Goal: Navigation & Orientation: Find specific page/section

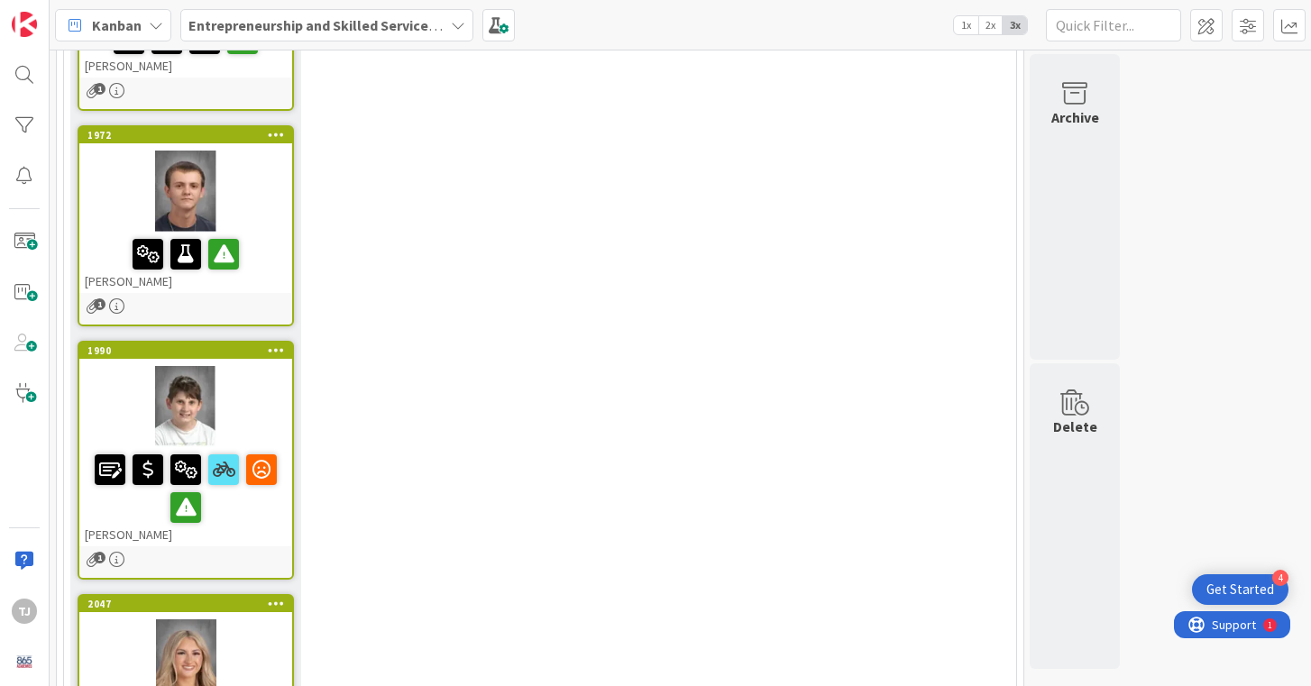
scroll to position [3065, 0]
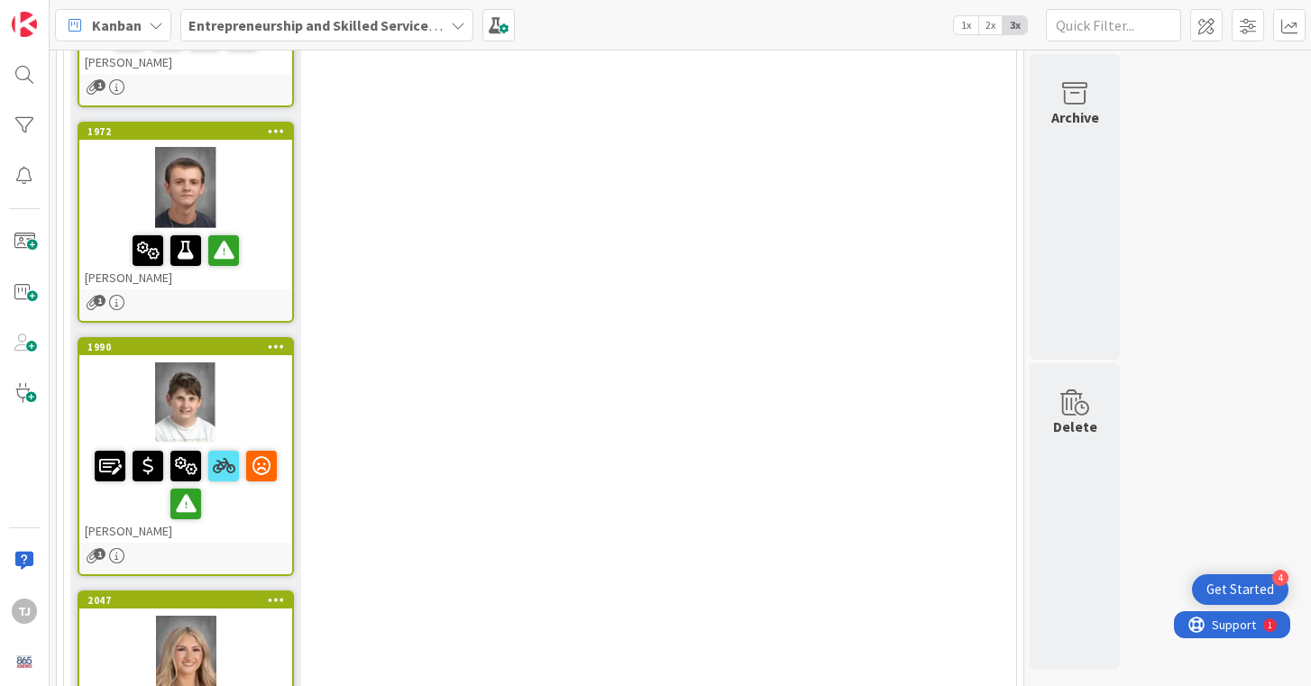
click at [258, 616] on div at bounding box center [185, 656] width 213 height 81
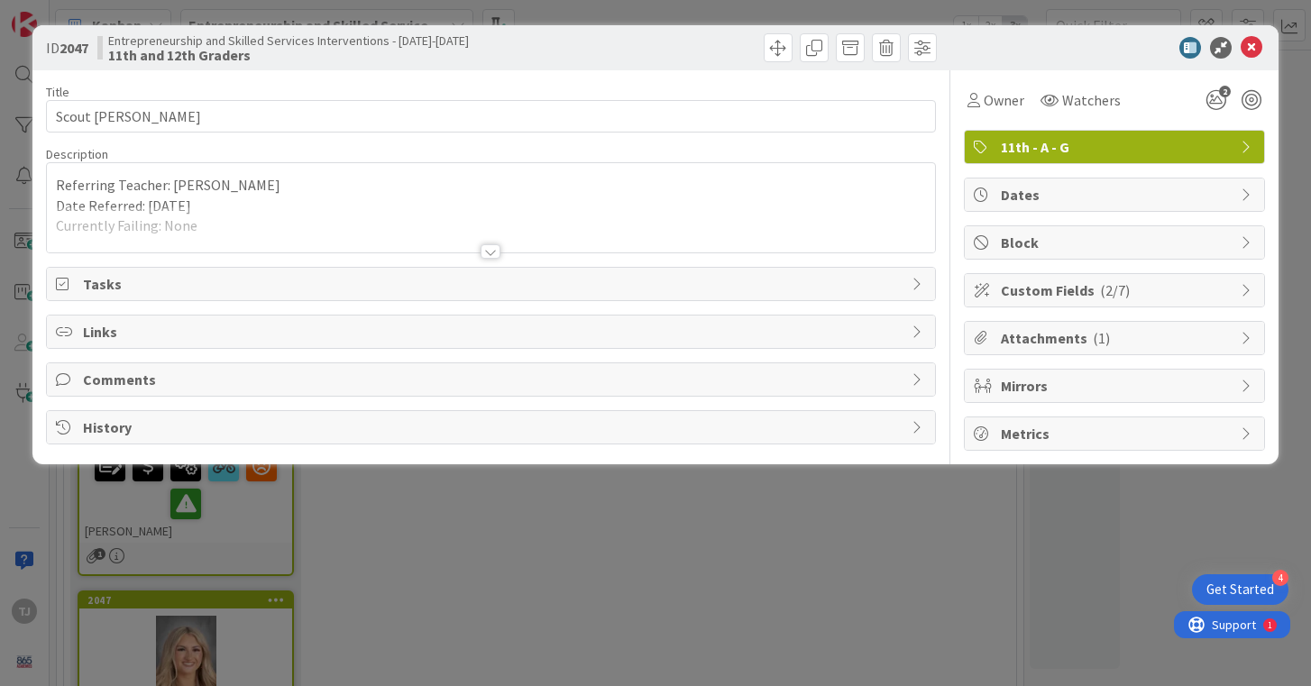
click at [324, 226] on div at bounding box center [491, 230] width 888 height 46
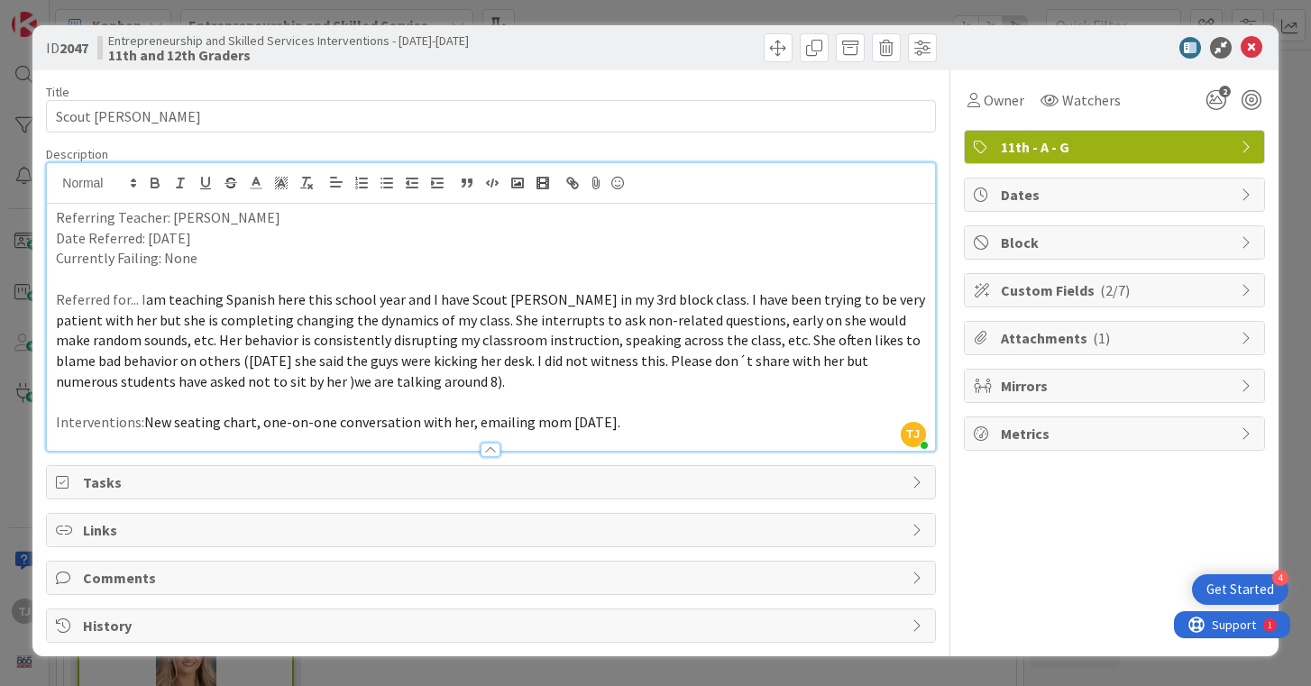
click at [493, 448] on div at bounding box center [491, 450] width 20 height 14
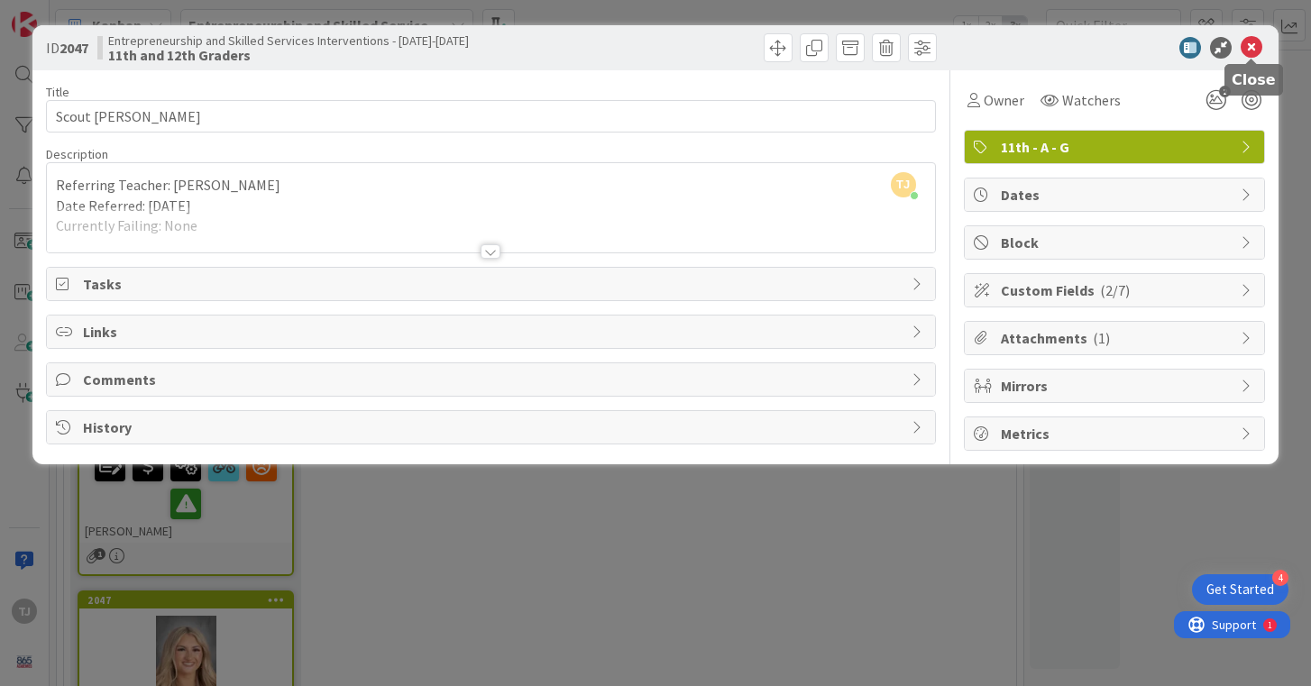
click at [1247, 41] on icon at bounding box center [1252, 48] width 22 height 22
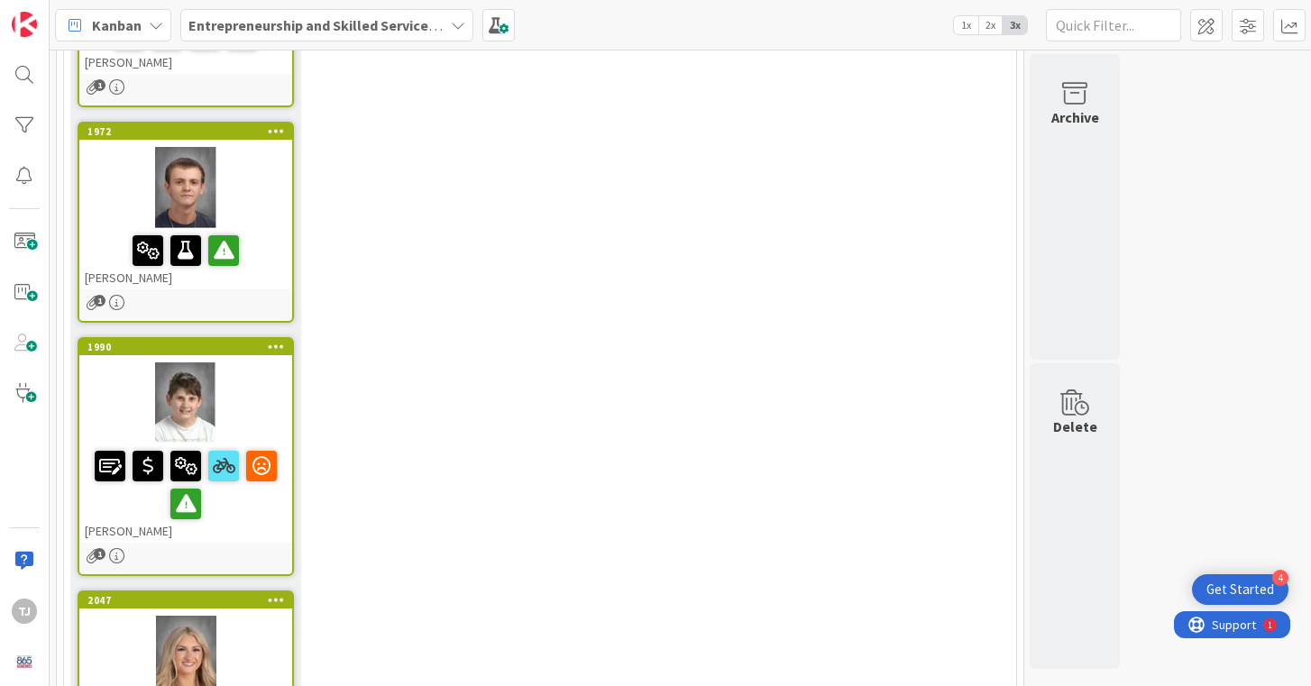
click at [261, 444] on div "Willie Davenport" at bounding box center [185, 493] width 213 height 99
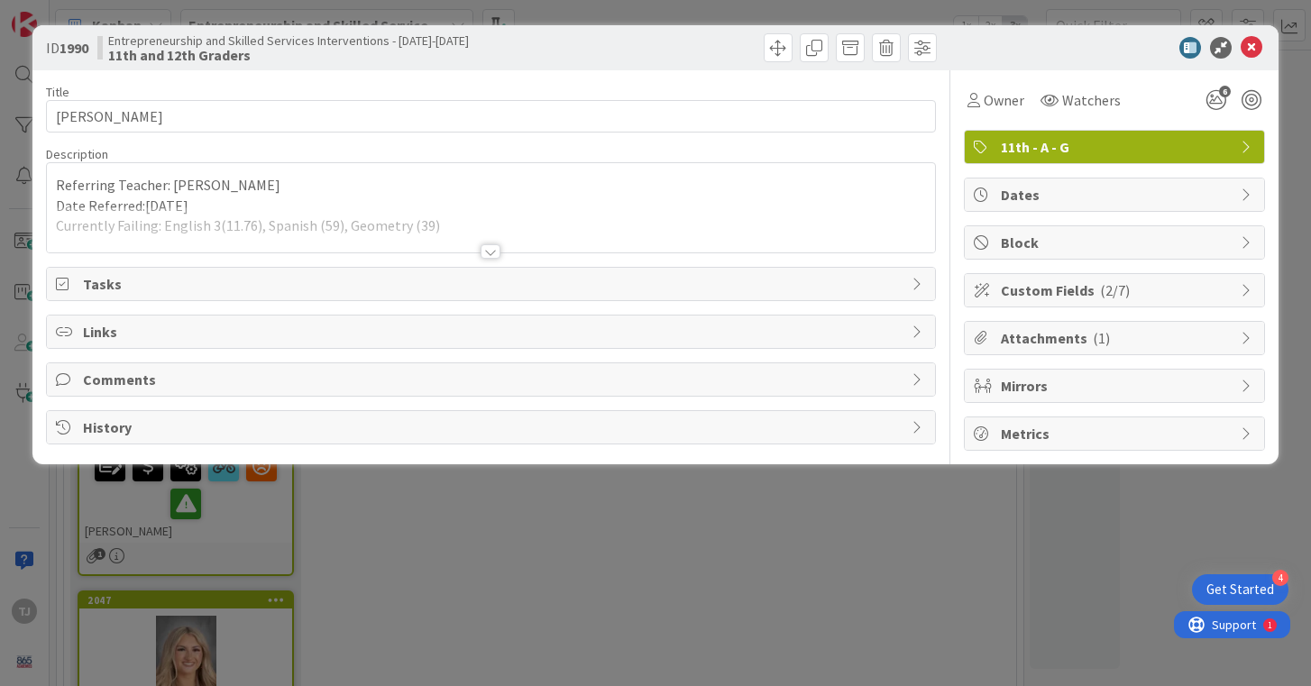
click at [488, 248] on div at bounding box center [491, 251] width 20 height 14
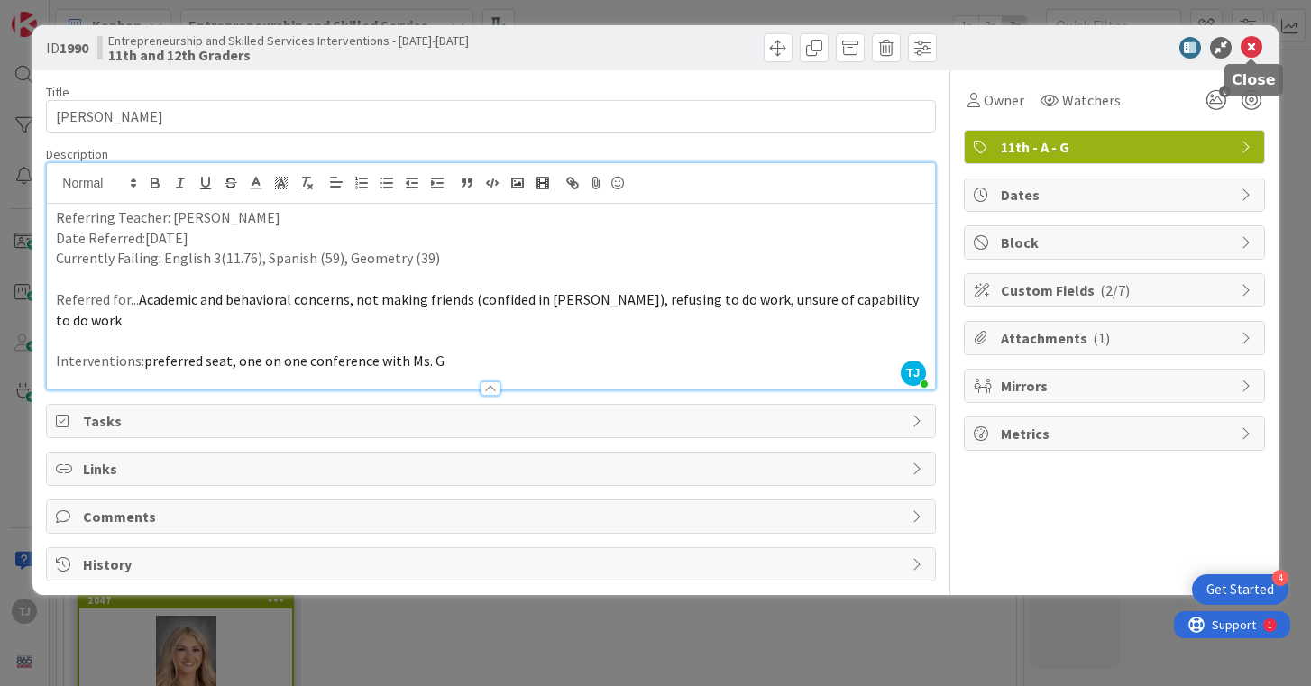
click at [1251, 45] on icon at bounding box center [1252, 48] width 22 height 22
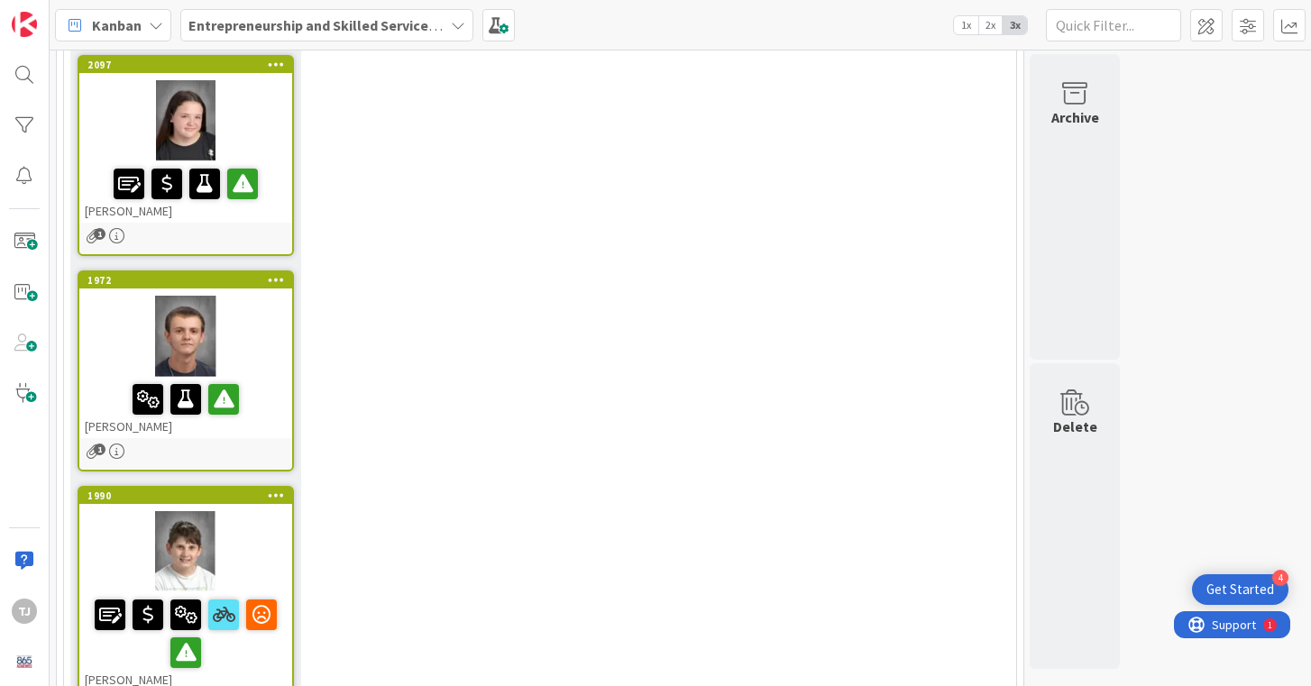
click at [259, 296] on div at bounding box center [185, 336] width 213 height 81
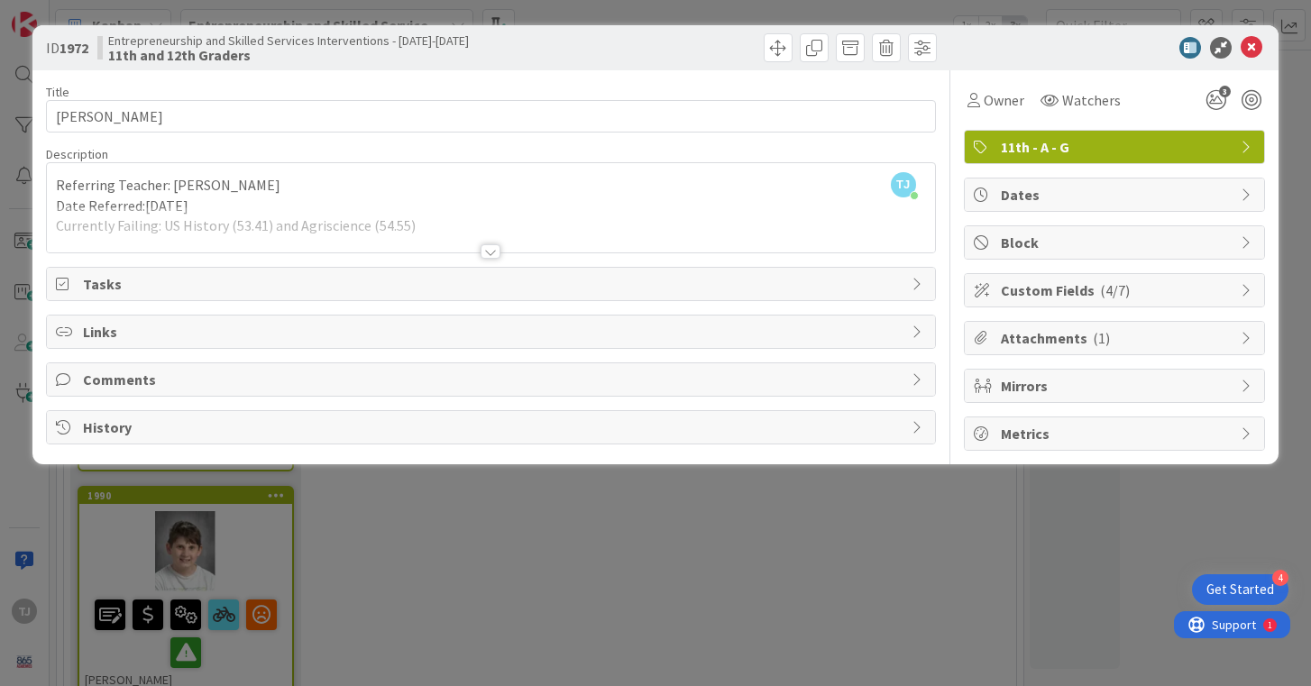
click at [491, 252] on div at bounding box center [491, 251] width 20 height 14
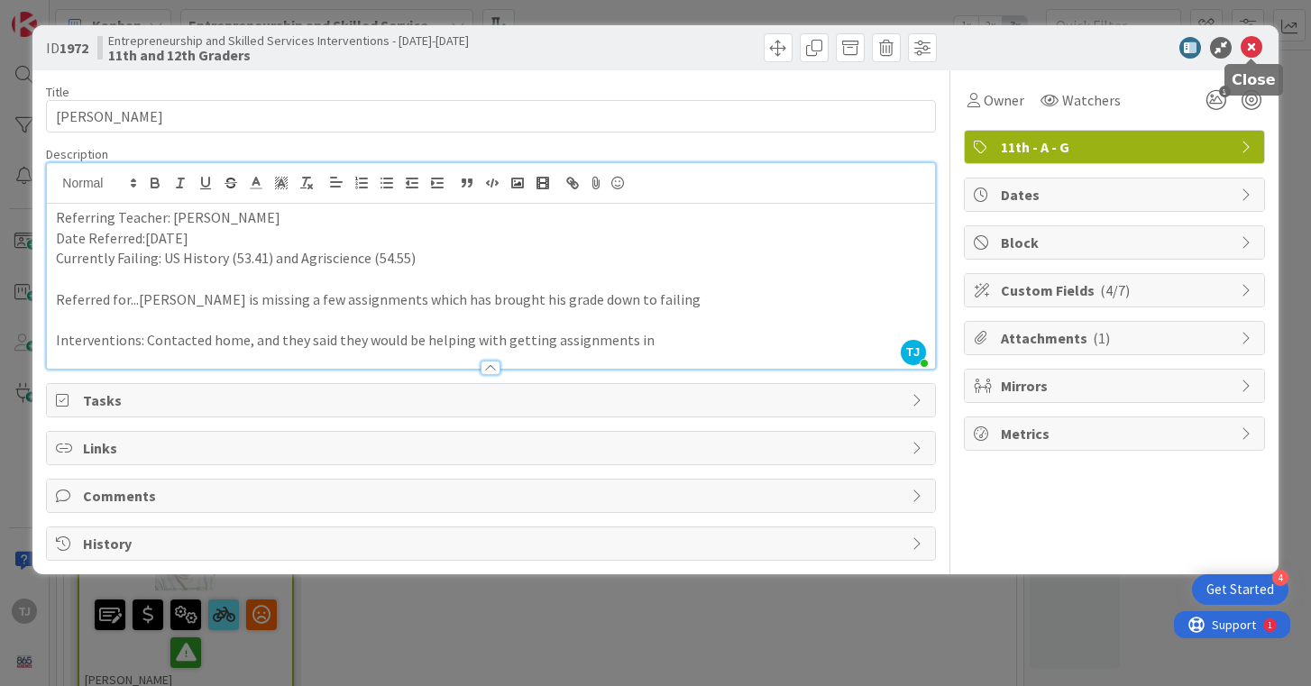
click at [1253, 51] on icon at bounding box center [1252, 48] width 22 height 22
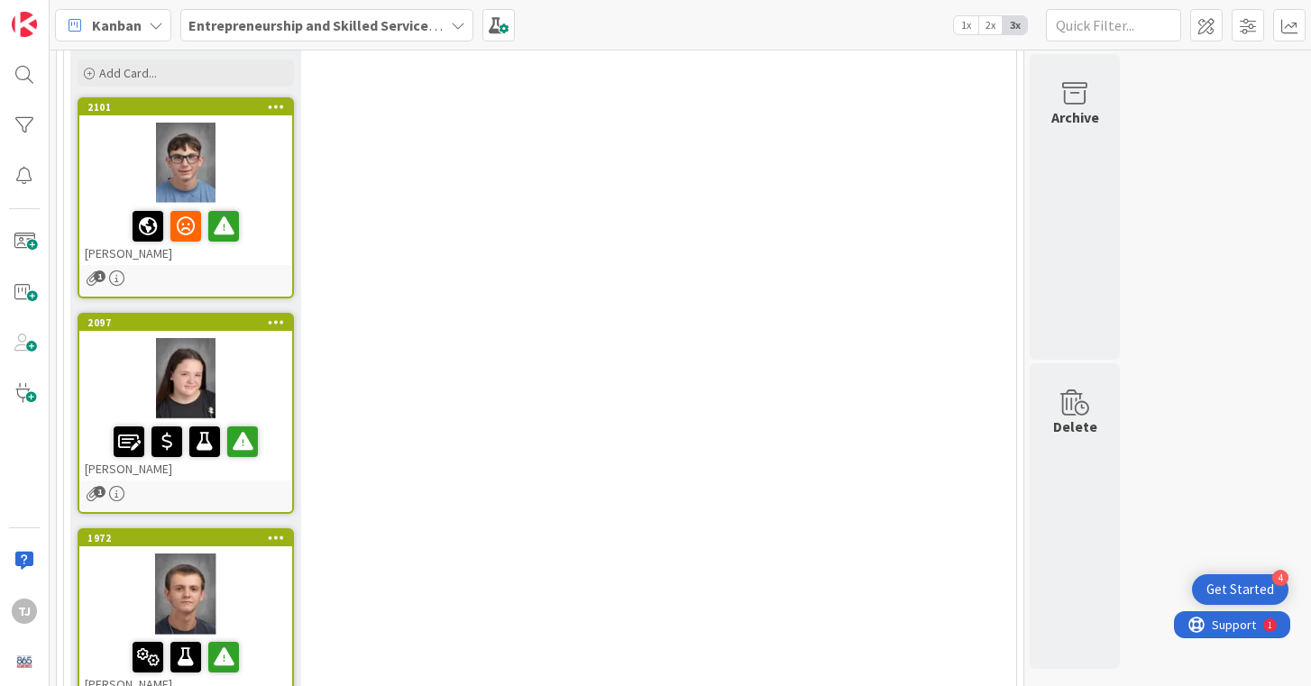
click at [262, 338] on div at bounding box center [185, 378] width 213 height 81
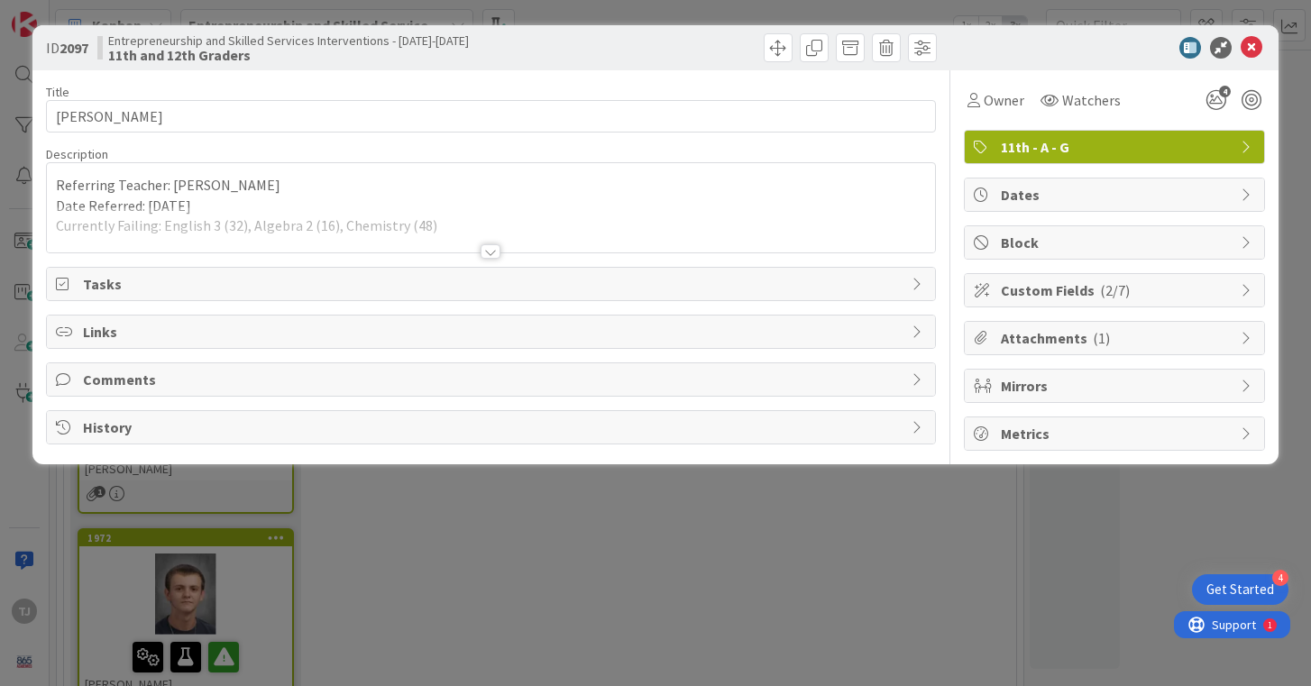
click at [488, 251] on div at bounding box center [491, 251] width 20 height 14
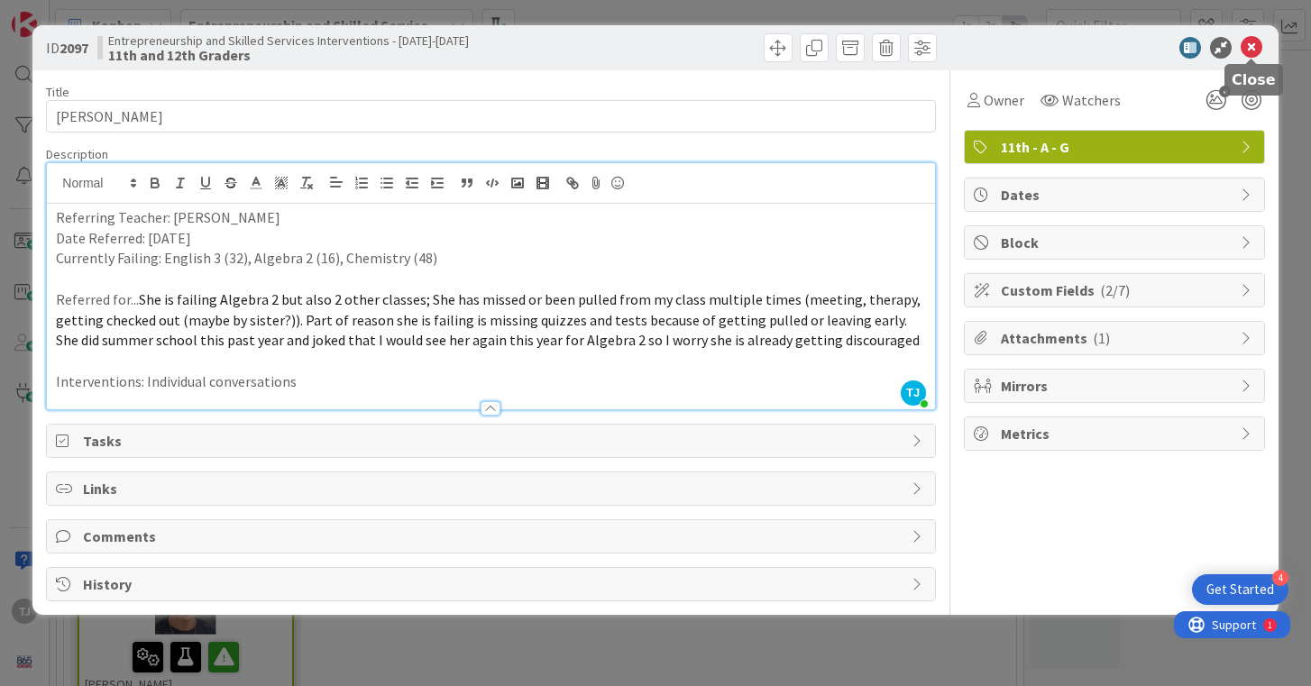
click at [1249, 53] on icon at bounding box center [1252, 48] width 22 height 22
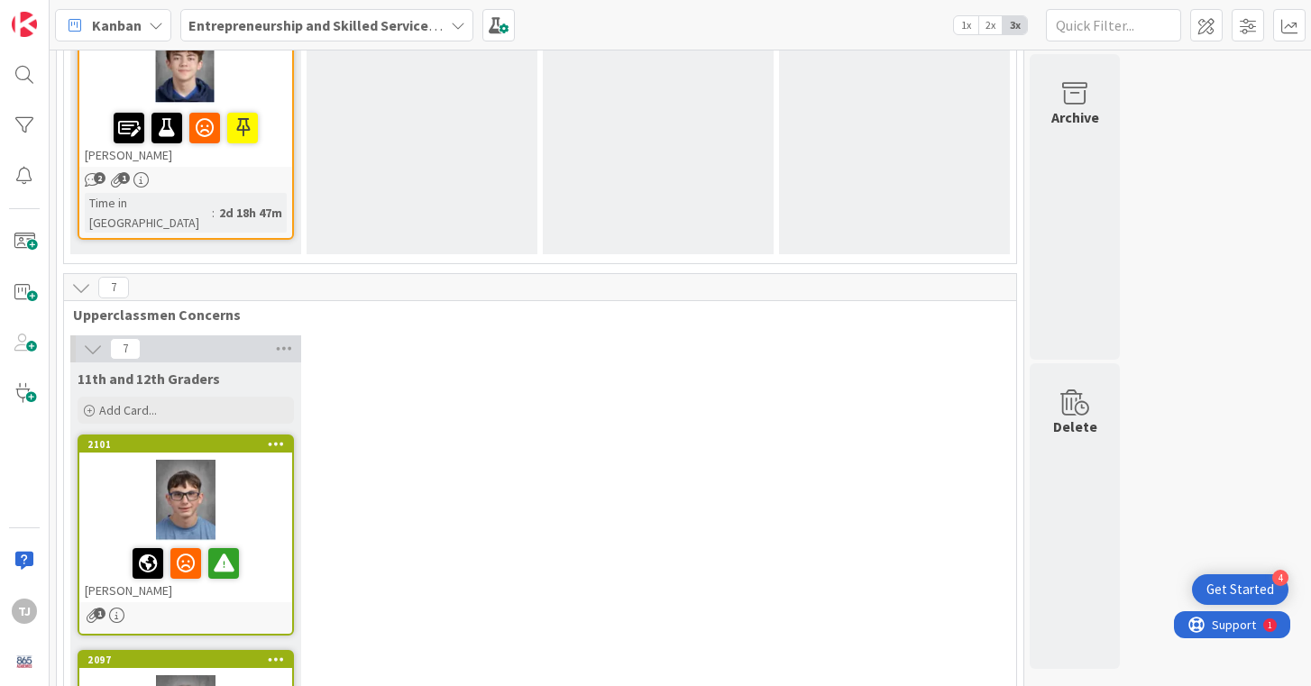
scroll to position [2319, 0]
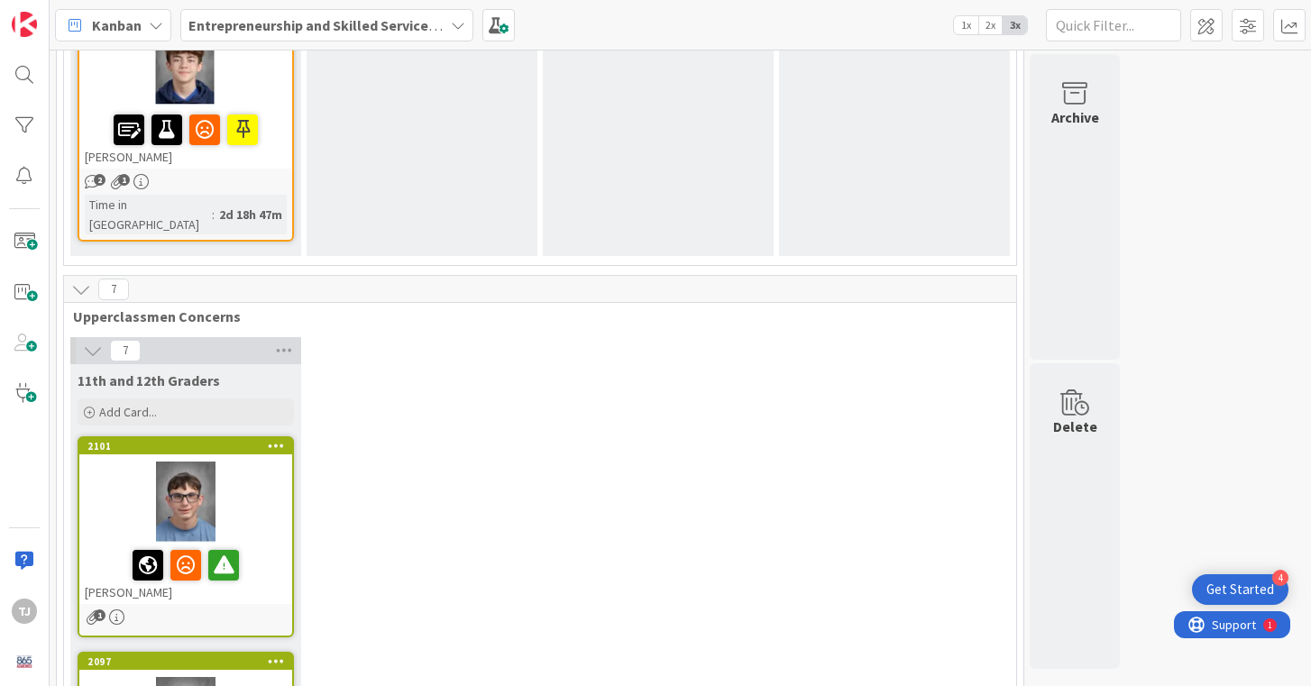
click at [272, 462] on div at bounding box center [185, 502] width 213 height 81
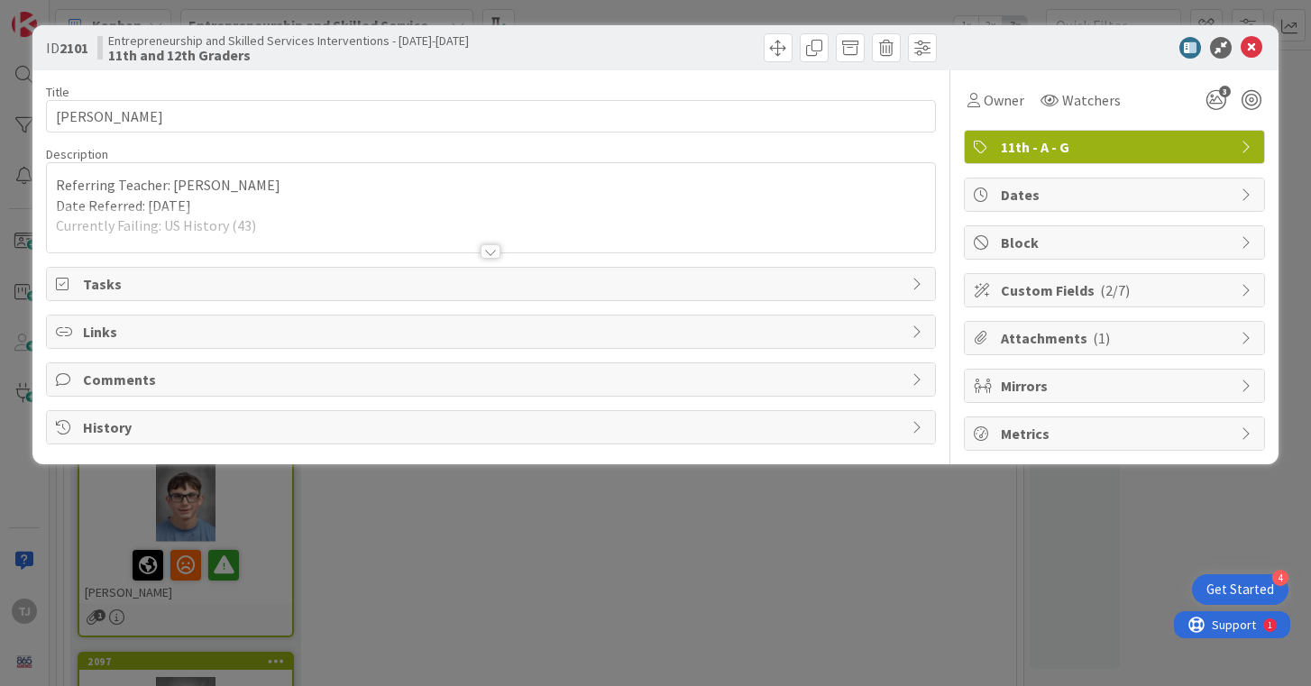
click at [488, 251] on div at bounding box center [491, 251] width 20 height 14
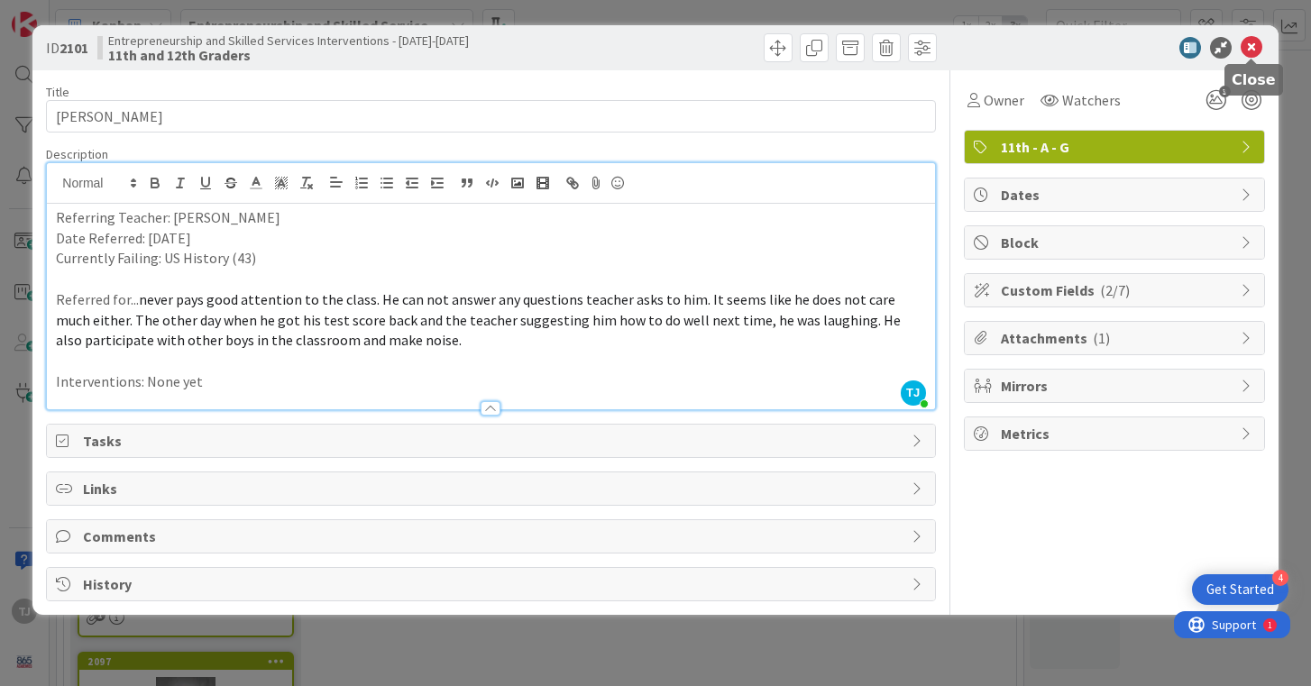
click at [1258, 46] on icon at bounding box center [1252, 48] width 22 height 22
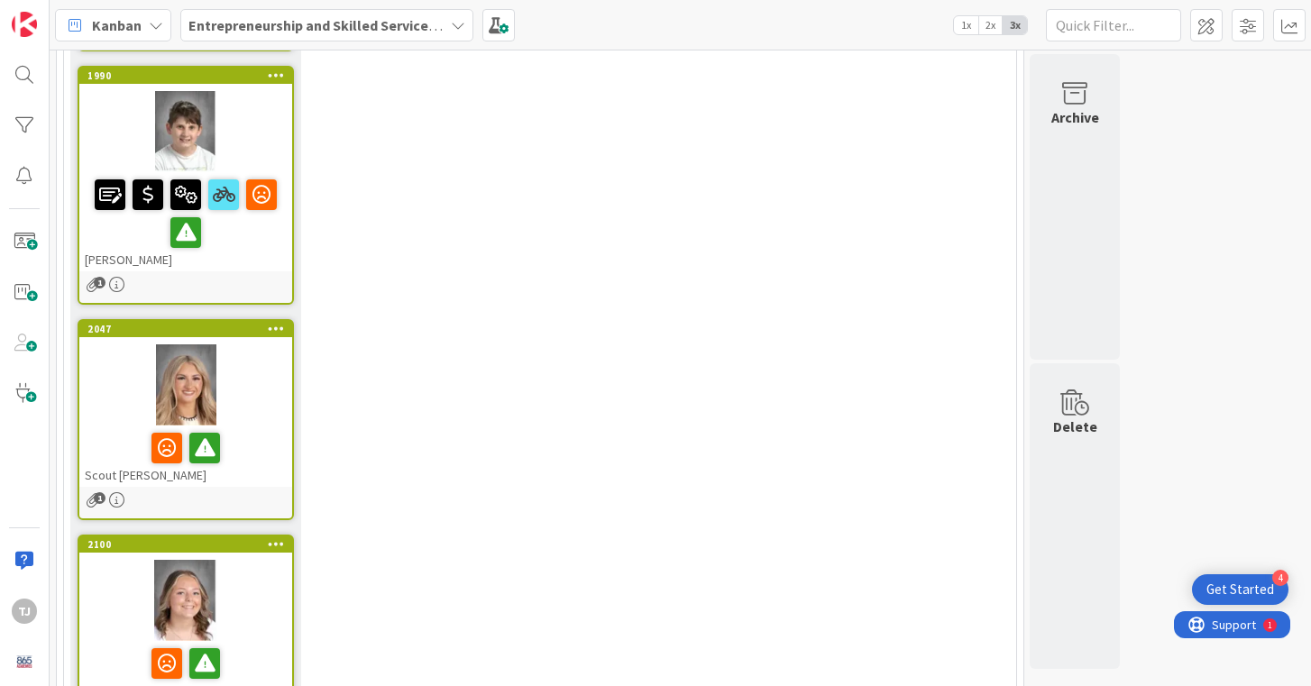
scroll to position [3339, 0]
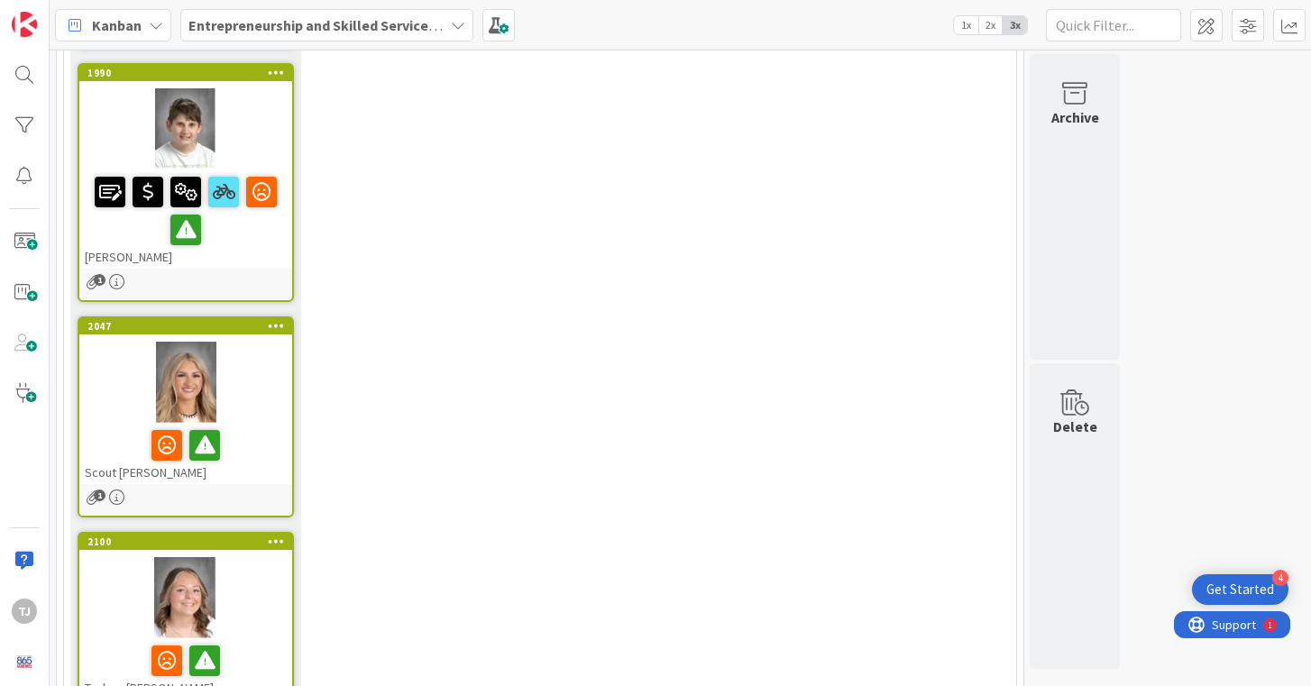
click at [255, 557] on div at bounding box center [185, 597] width 213 height 81
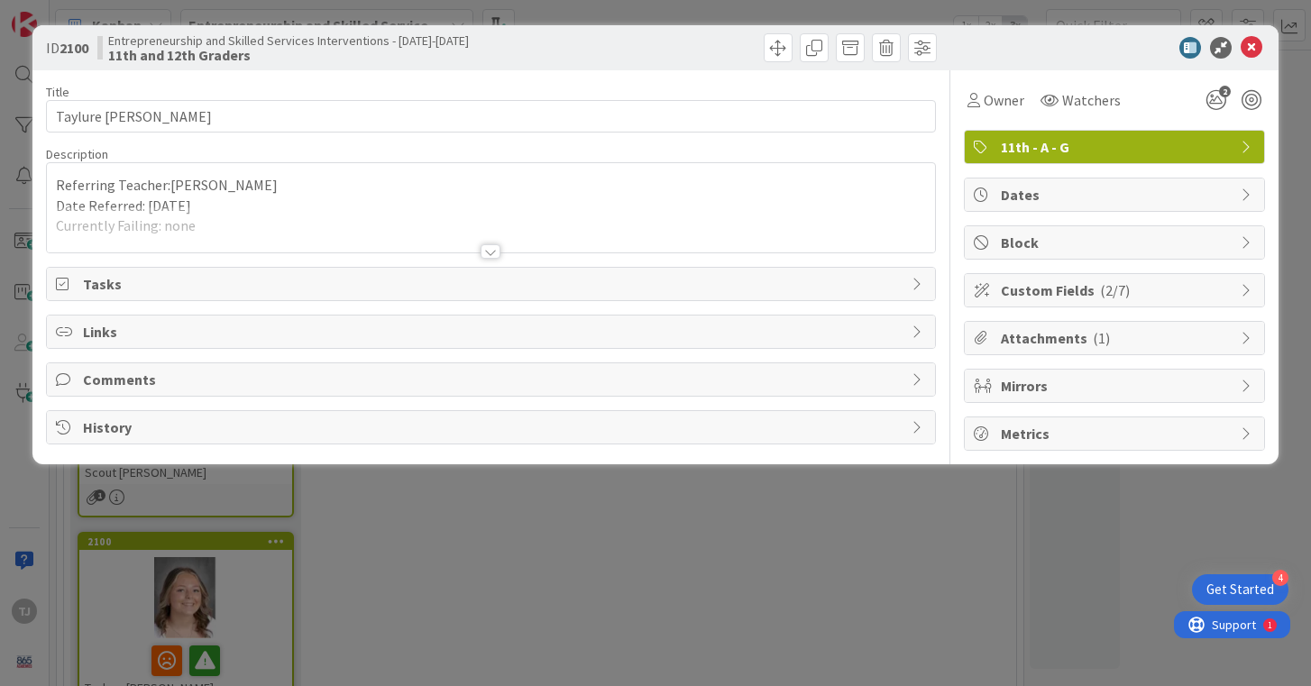
click at [495, 245] on div at bounding box center [491, 251] width 20 height 14
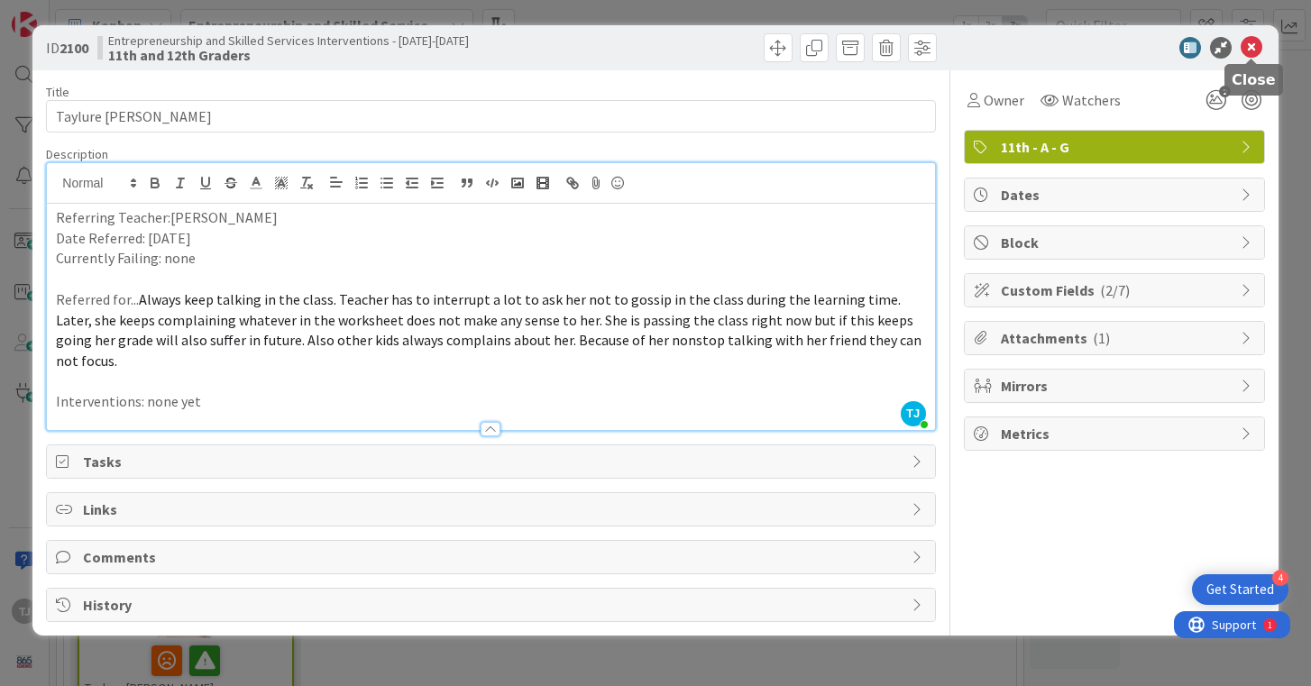
click at [1254, 46] on icon at bounding box center [1252, 48] width 22 height 22
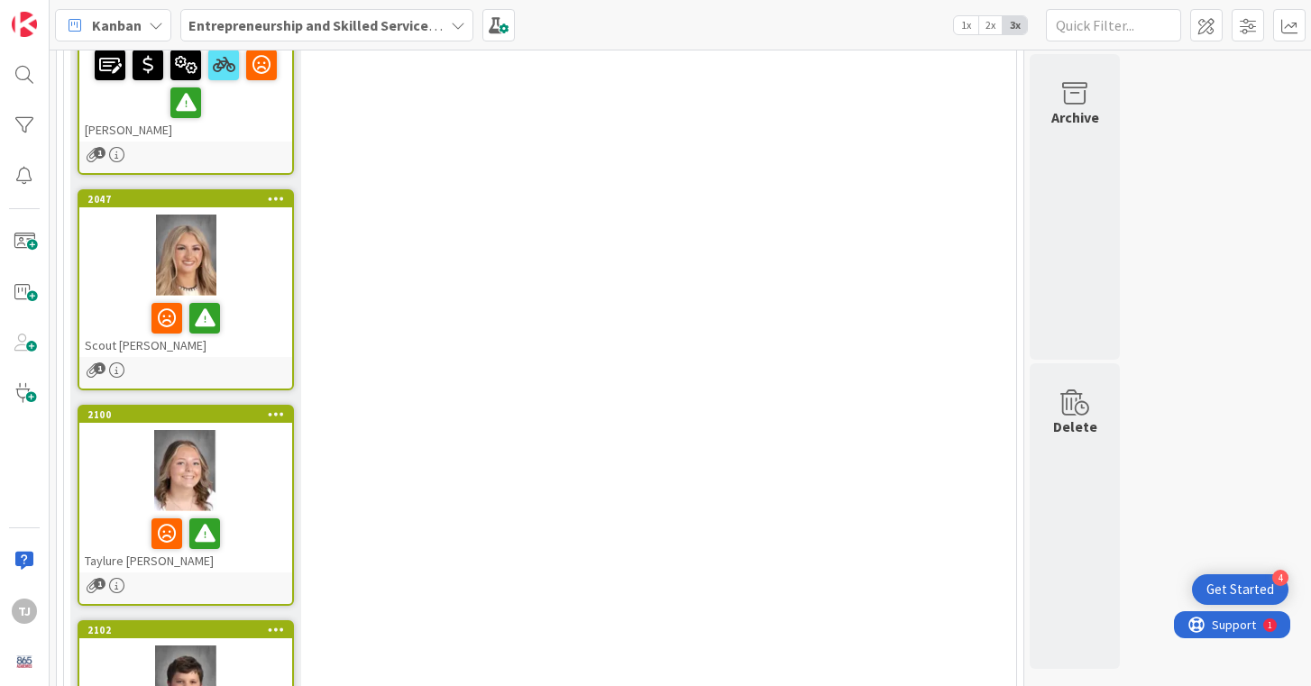
click at [252, 646] on div at bounding box center [185, 686] width 213 height 81
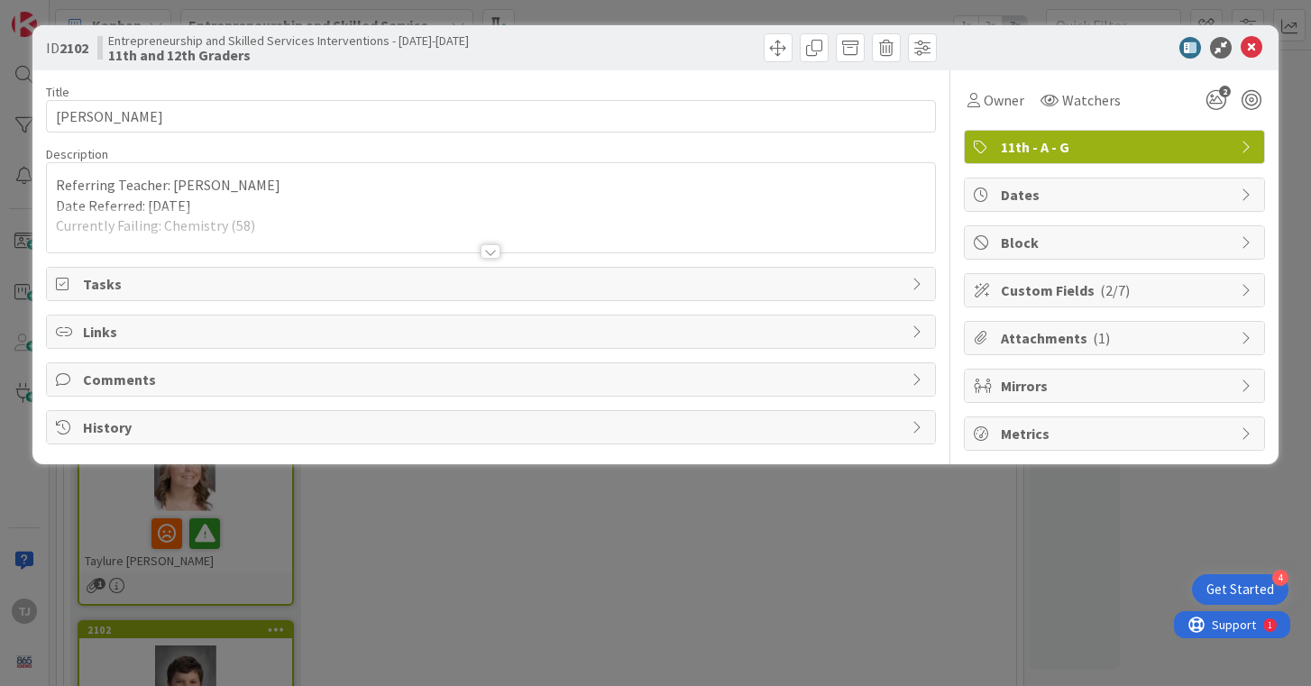
click at [483, 245] on div at bounding box center [491, 251] width 20 height 14
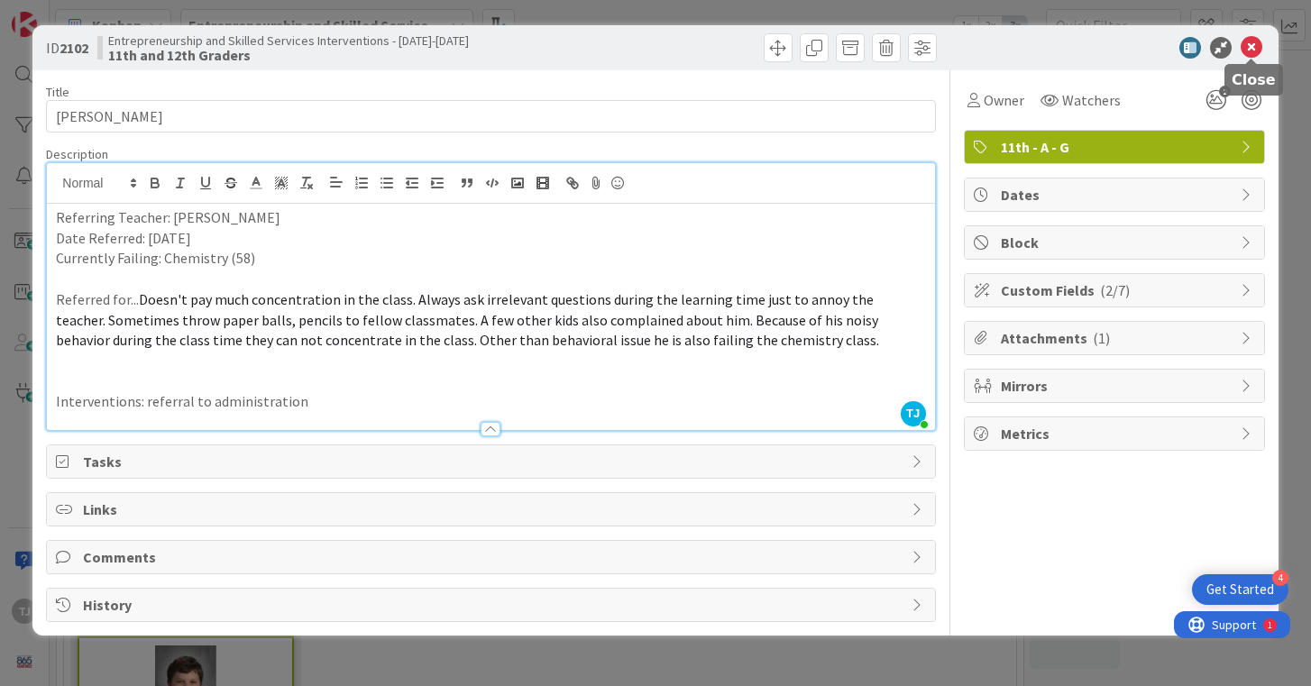
click at [1256, 47] on icon at bounding box center [1252, 48] width 22 height 22
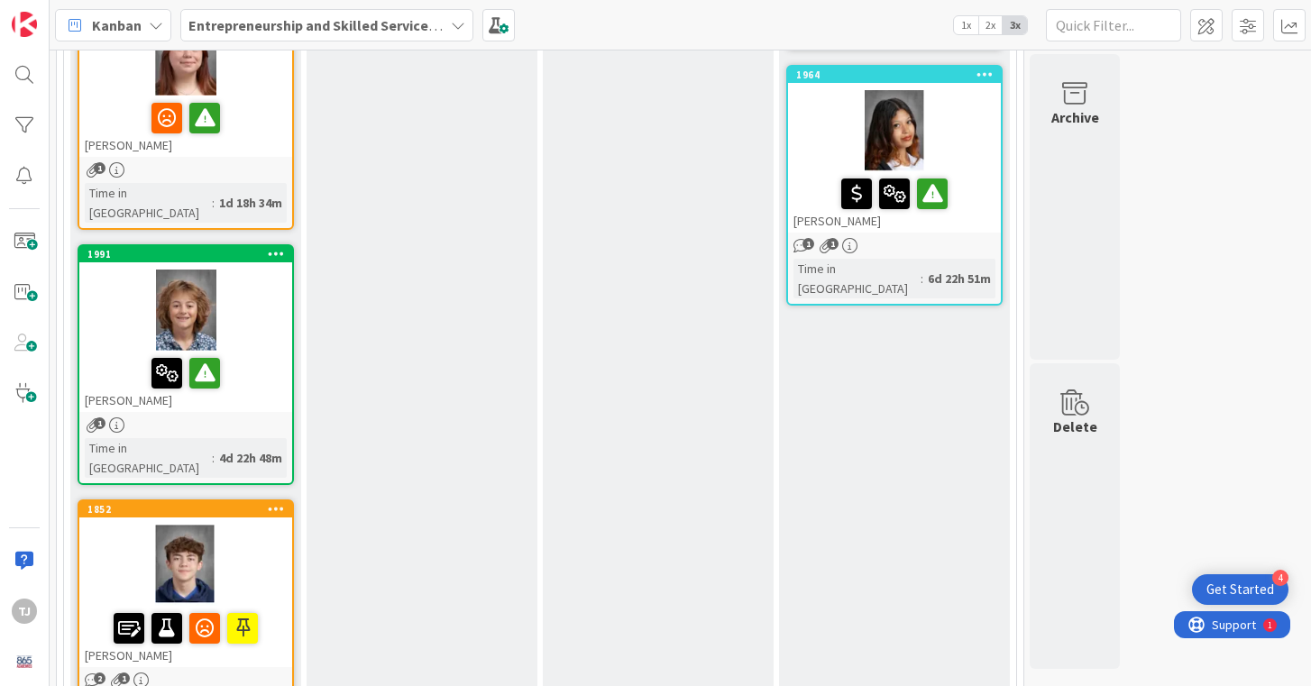
scroll to position [1761, 0]
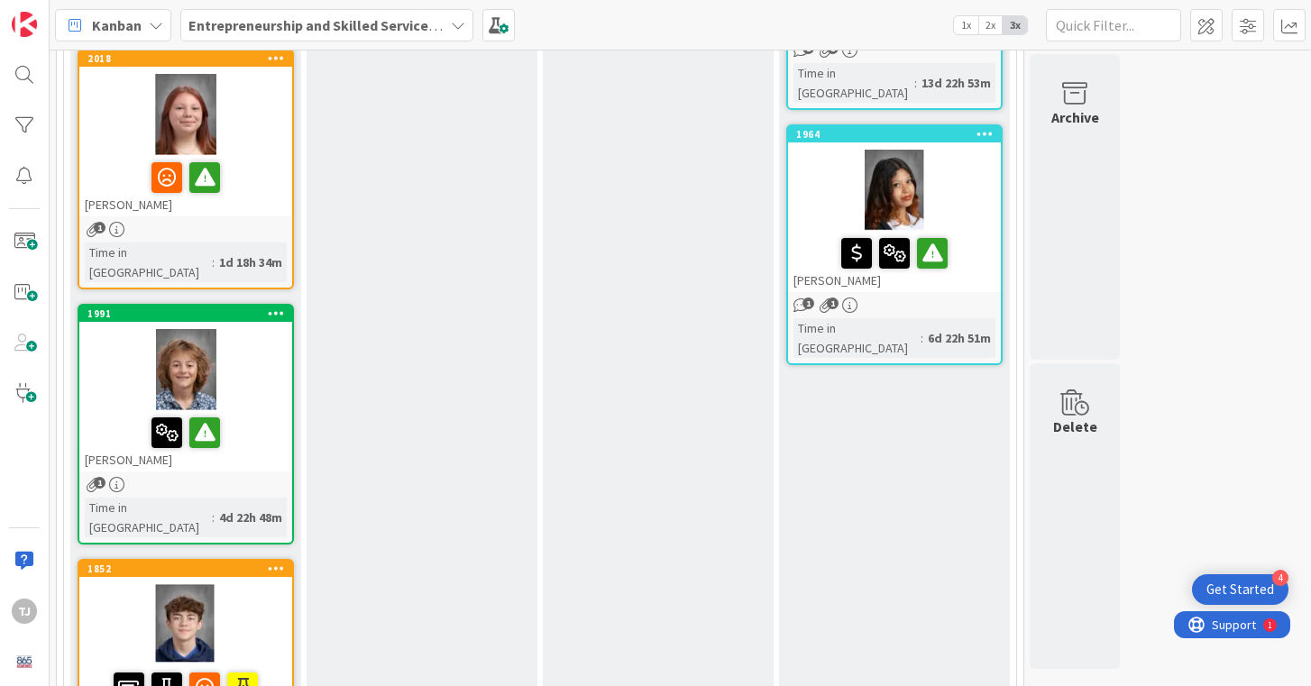
click at [253, 329] on div at bounding box center [185, 369] width 213 height 81
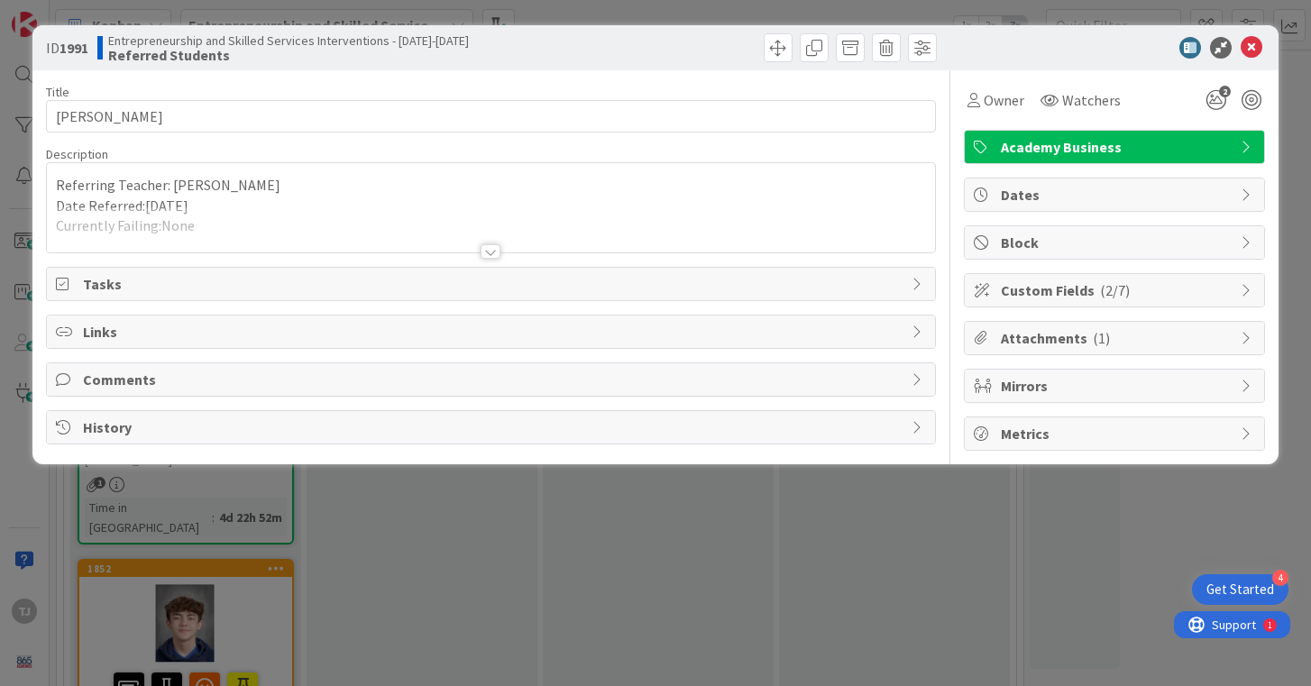
click at [492, 254] on div at bounding box center [491, 251] width 20 height 14
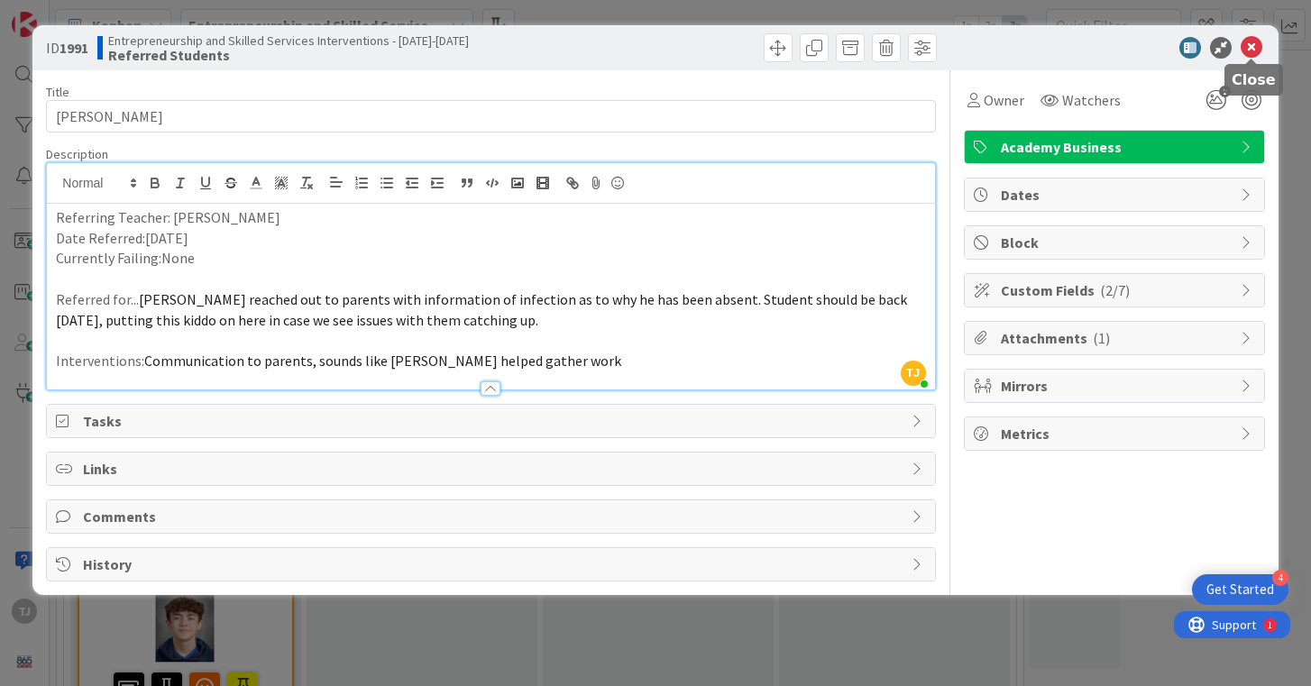
click at [1256, 48] on icon at bounding box center [1252, 48] width 22 height 22
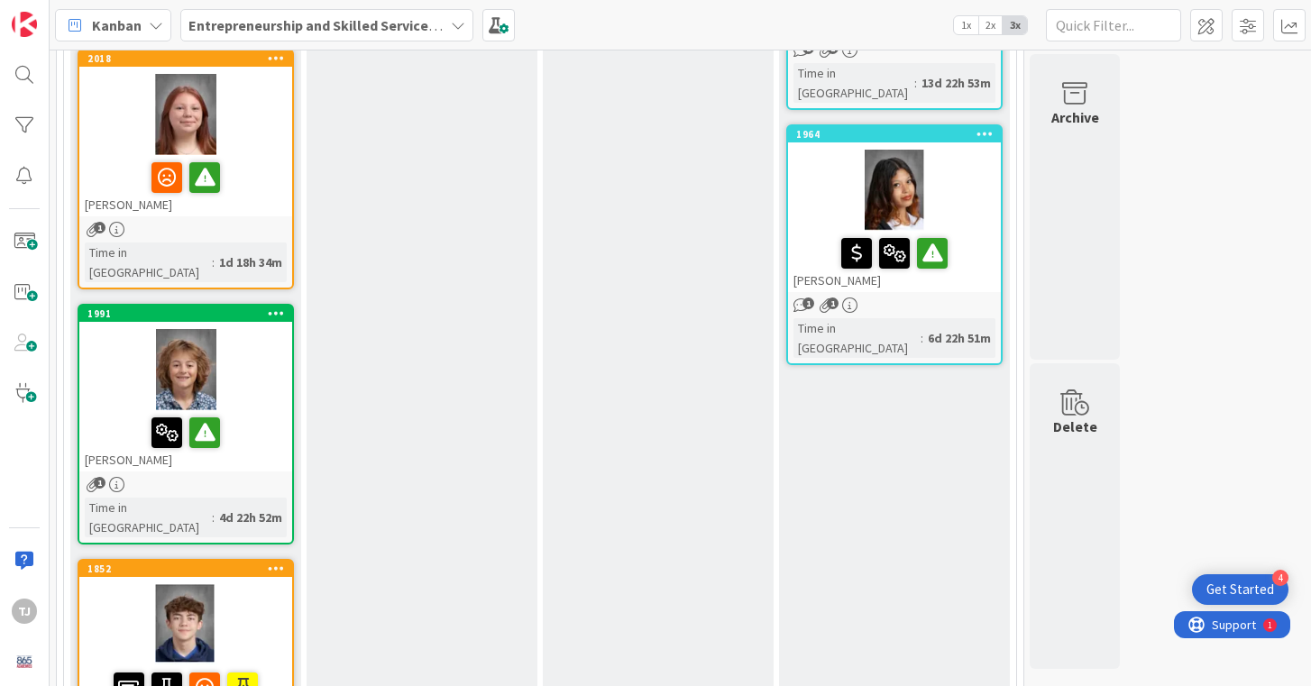
click at [275, 584] on div at bounding box center [185, 624] width 213 height 81
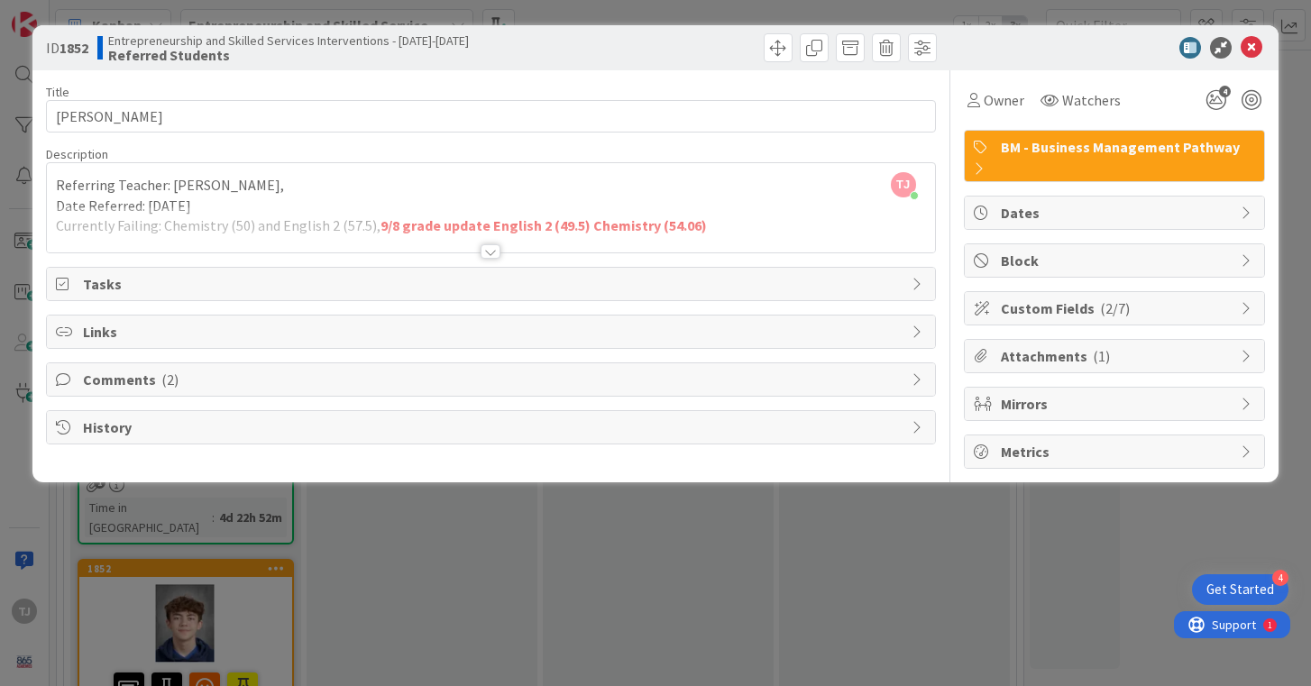
click at [496, 245] on div at bounding box center [491, 251] width 20 height 14
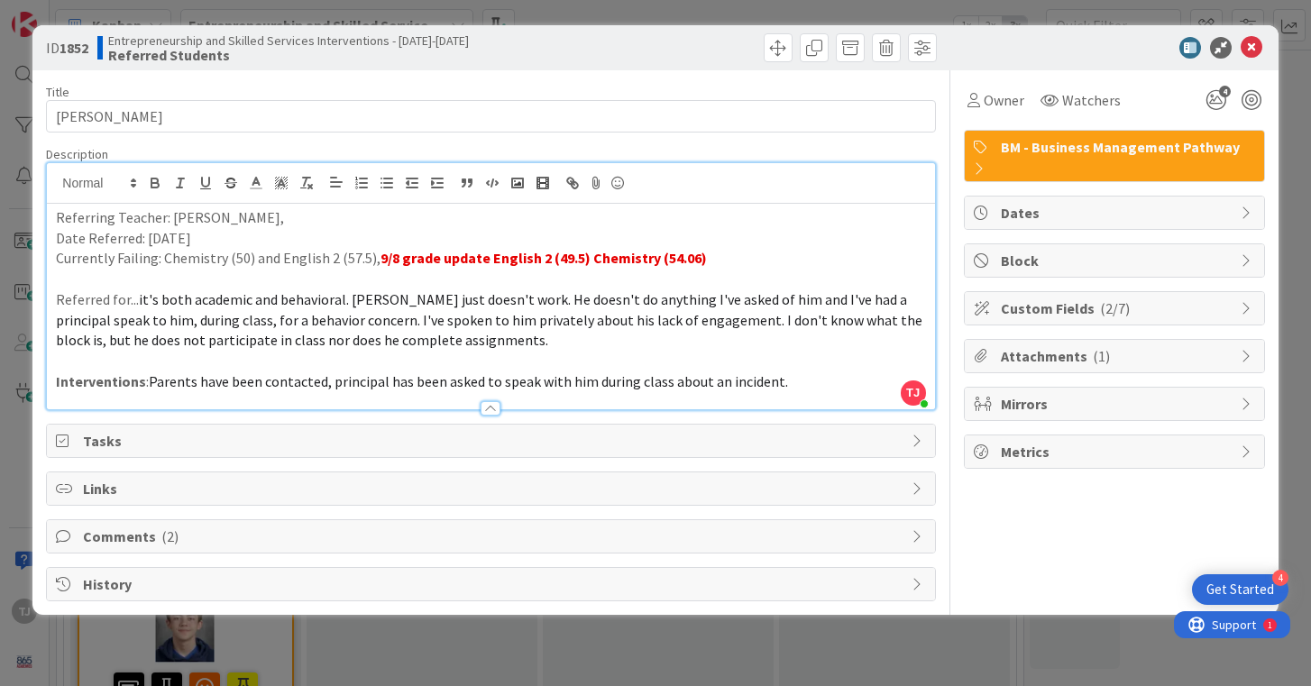
click at [501, 408] on div at bounding box center [491, 400] width 888 height 19
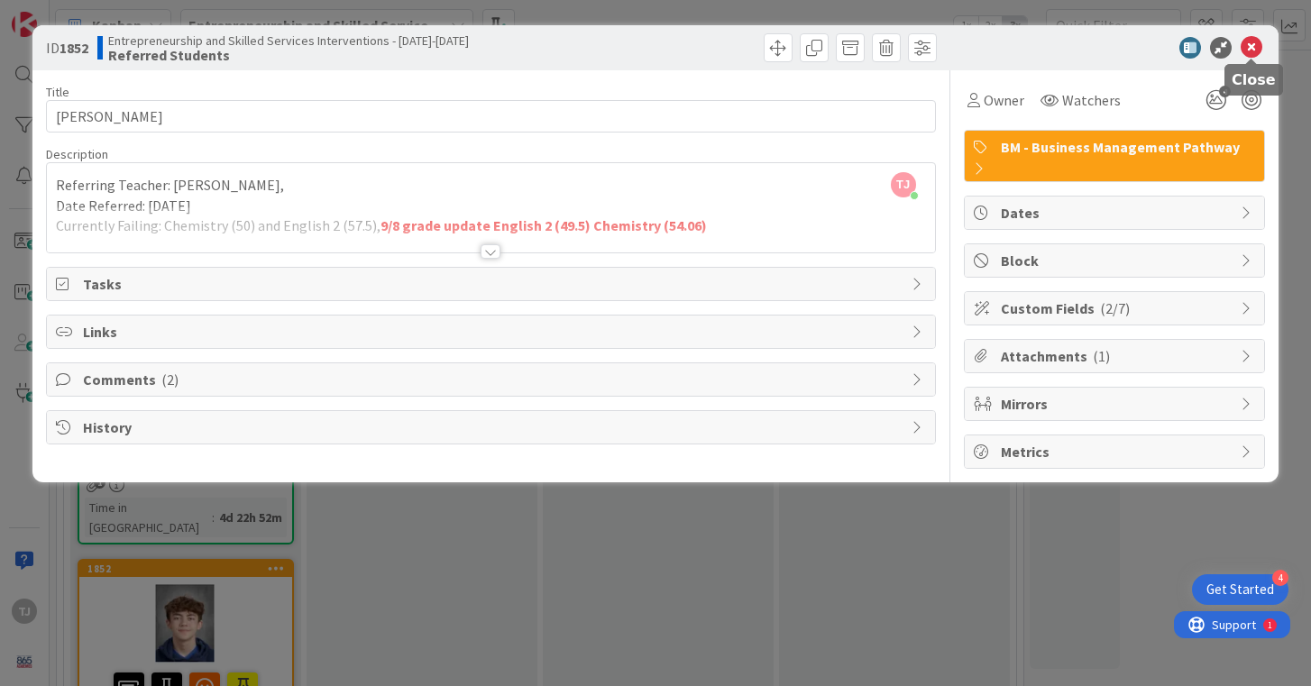
click at [1246, 45] on icon at bounding box center [1252, 48] width 22 height 22
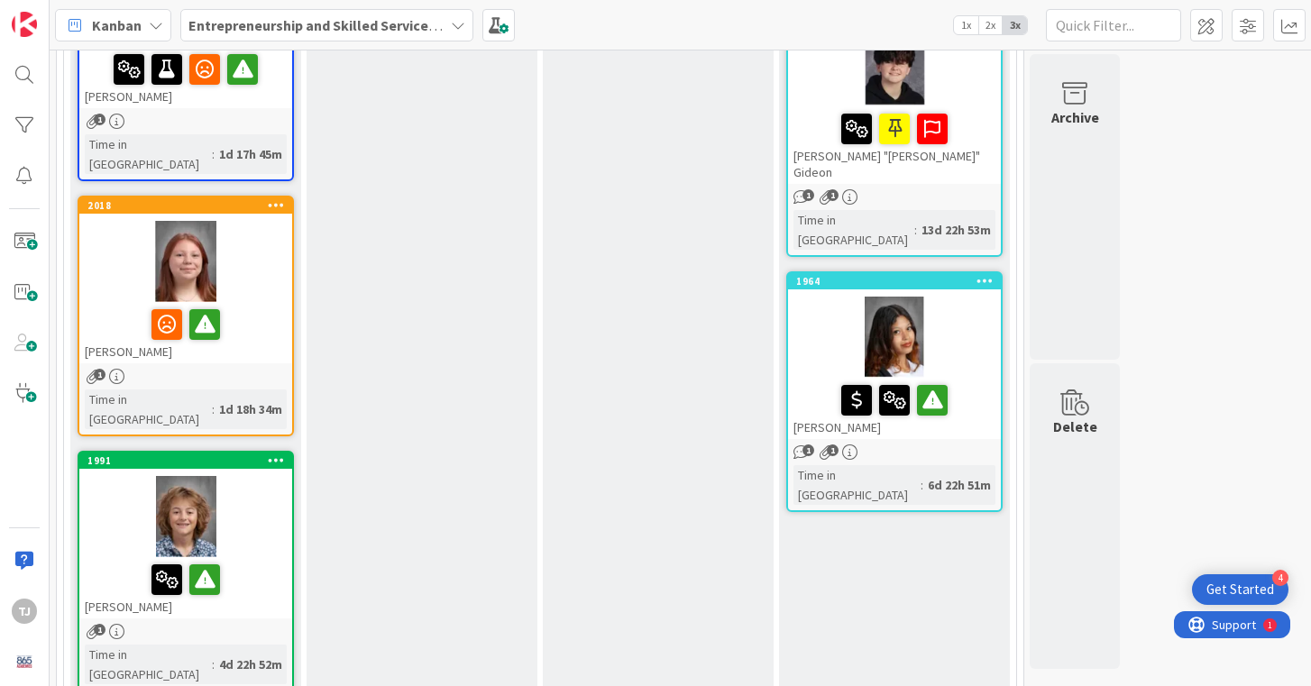
click at [274, 306] on div at bounding box center [186, 325] width 202 height 38
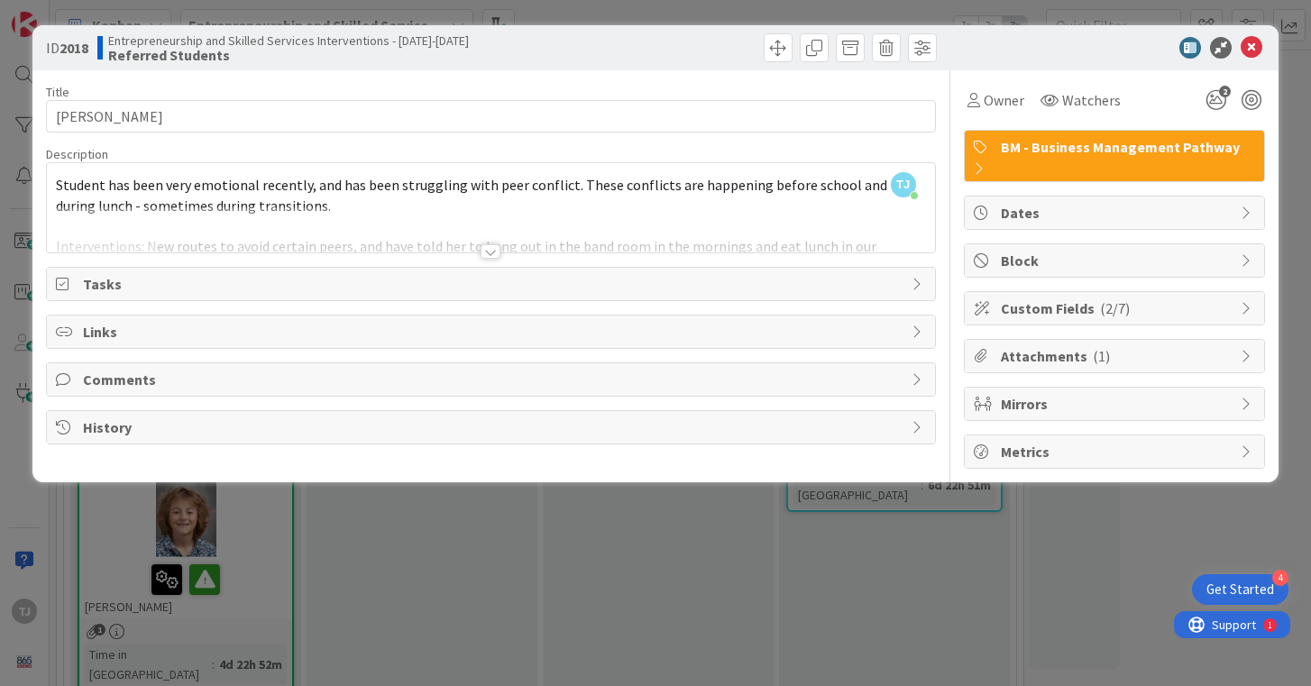
click at [492, 249] on div at bounding box center [491, 251] width 20 height 14
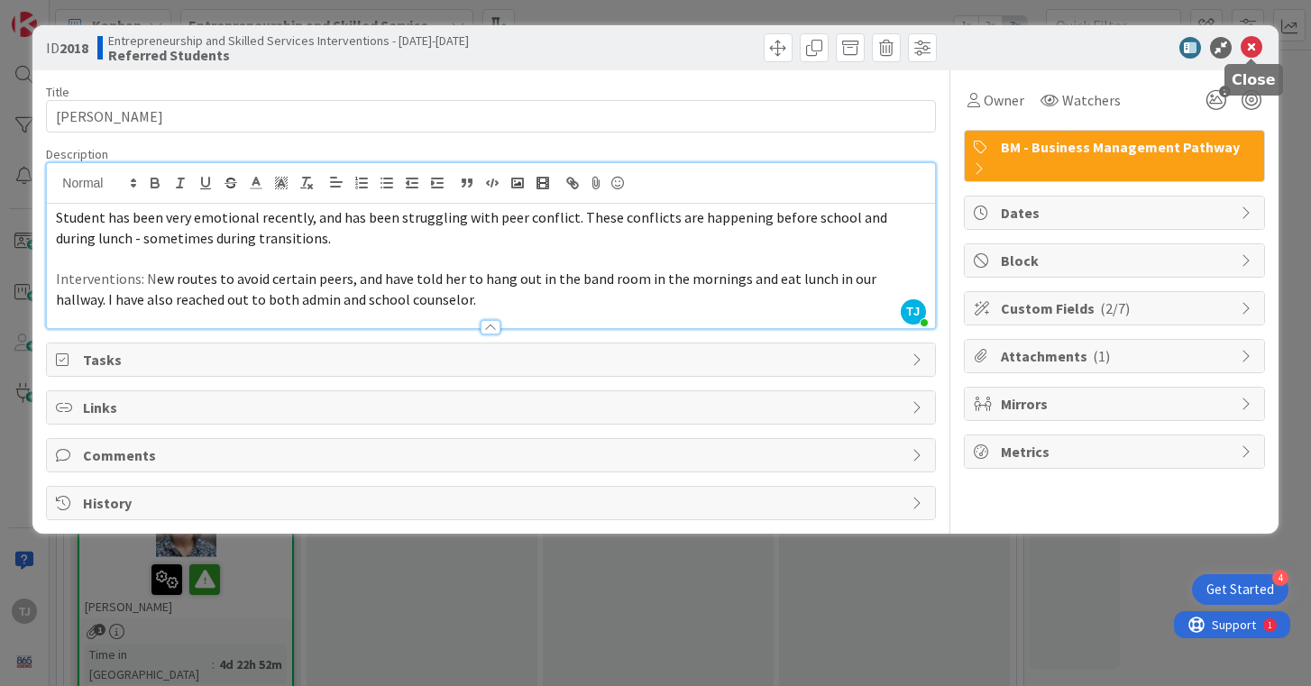
click at [1255, 46] on icon at bounding box center [1252, 48] width 22 height 22
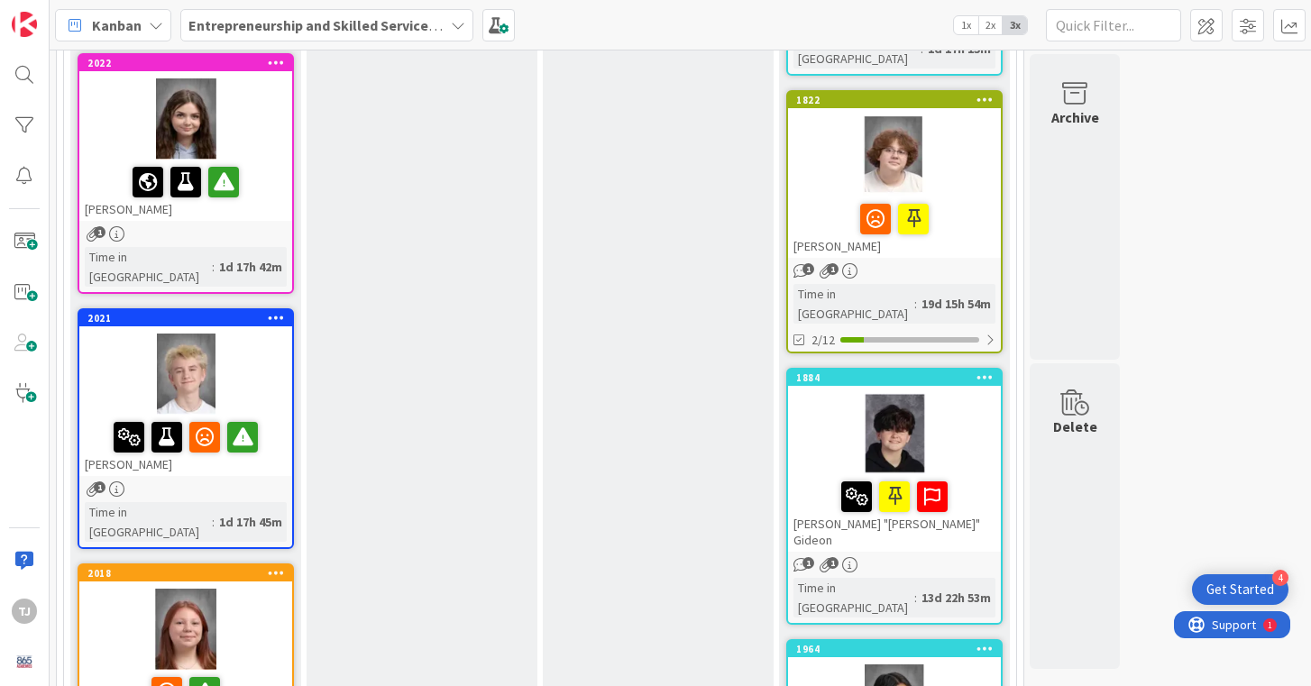
scroll to position [1251, 0]
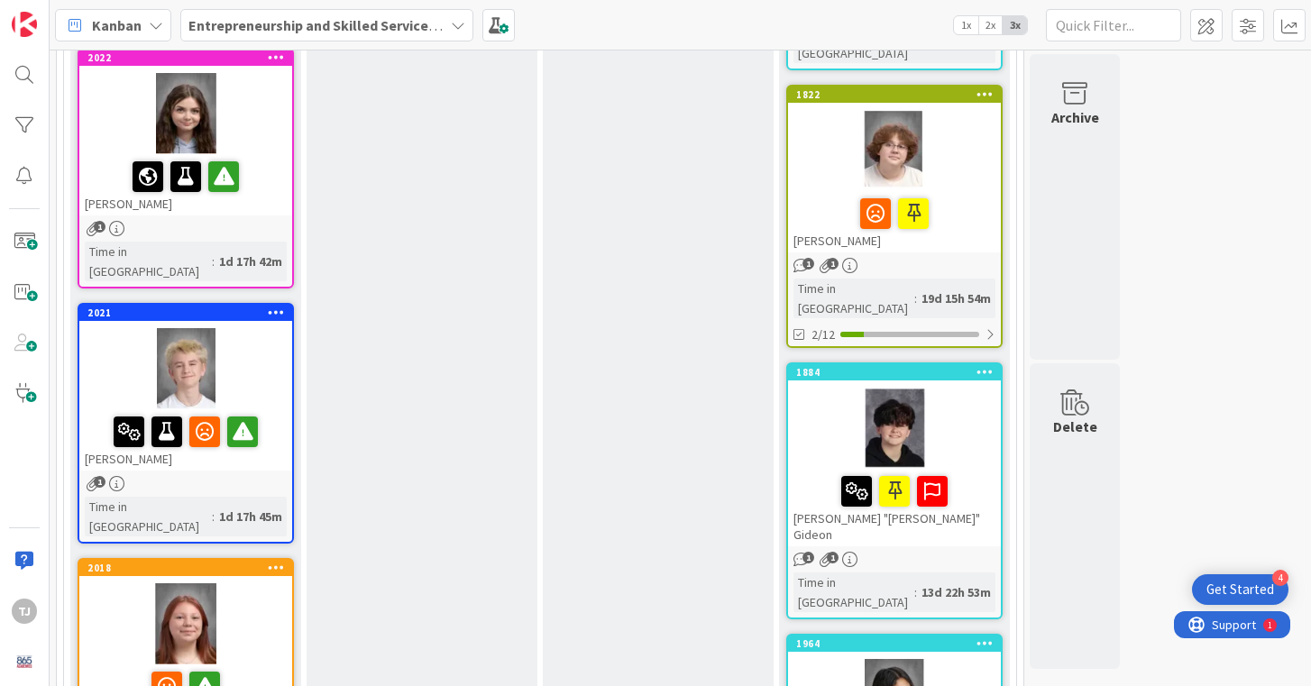
click at [820, 388] on div at bounding box center [894, 428] width 213 height 81
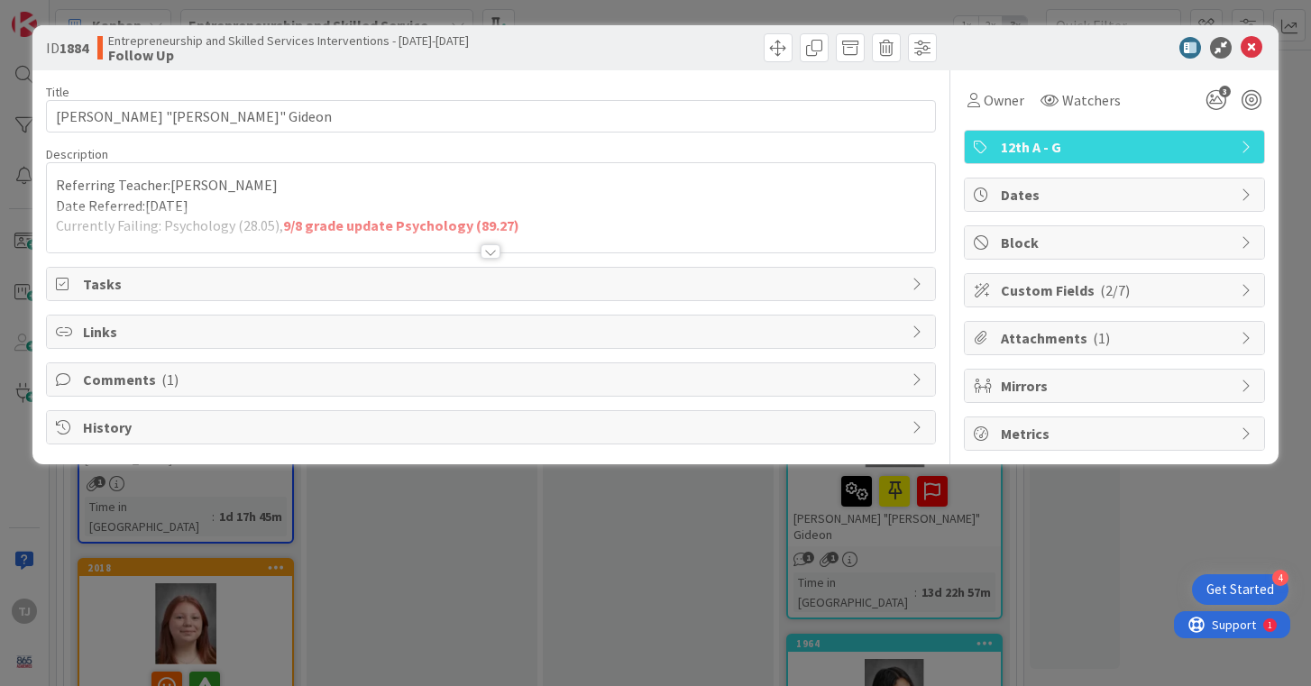
click at [483, 253] on div at bounding box center [491, 251] width 20 height 14
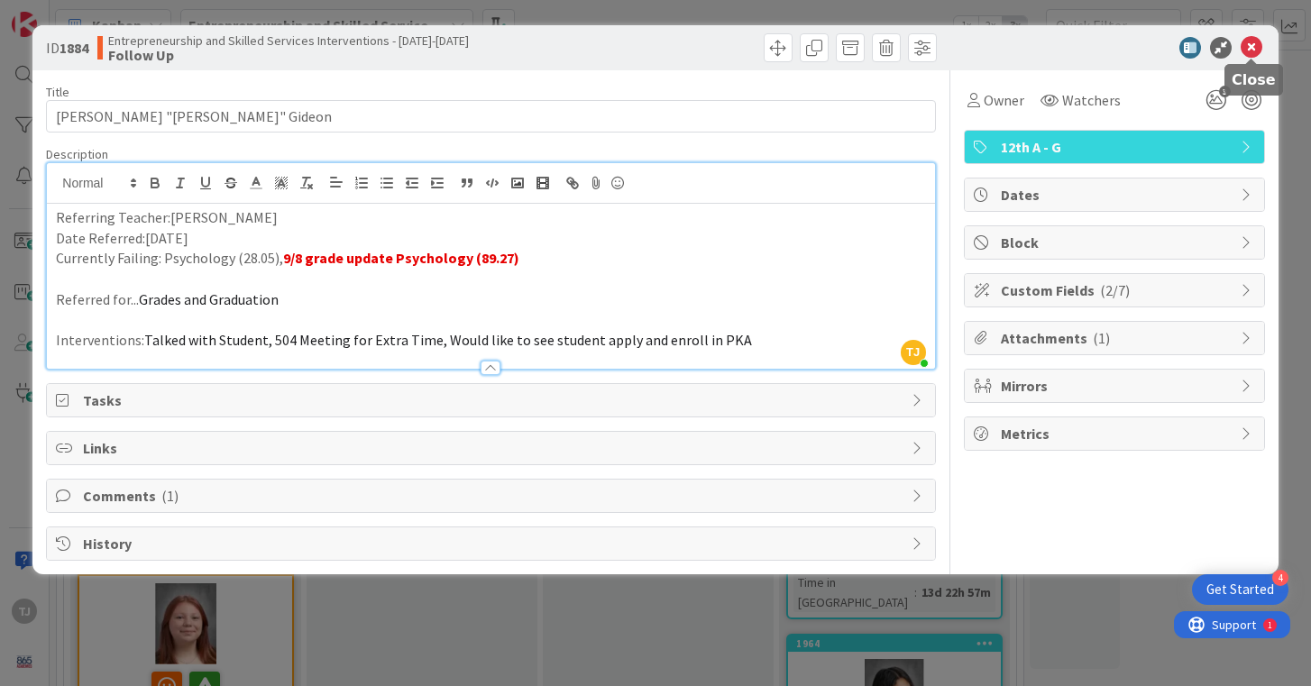
click at [1252, 43] on icon at bounding box center [1252, 48] width 22 height 22
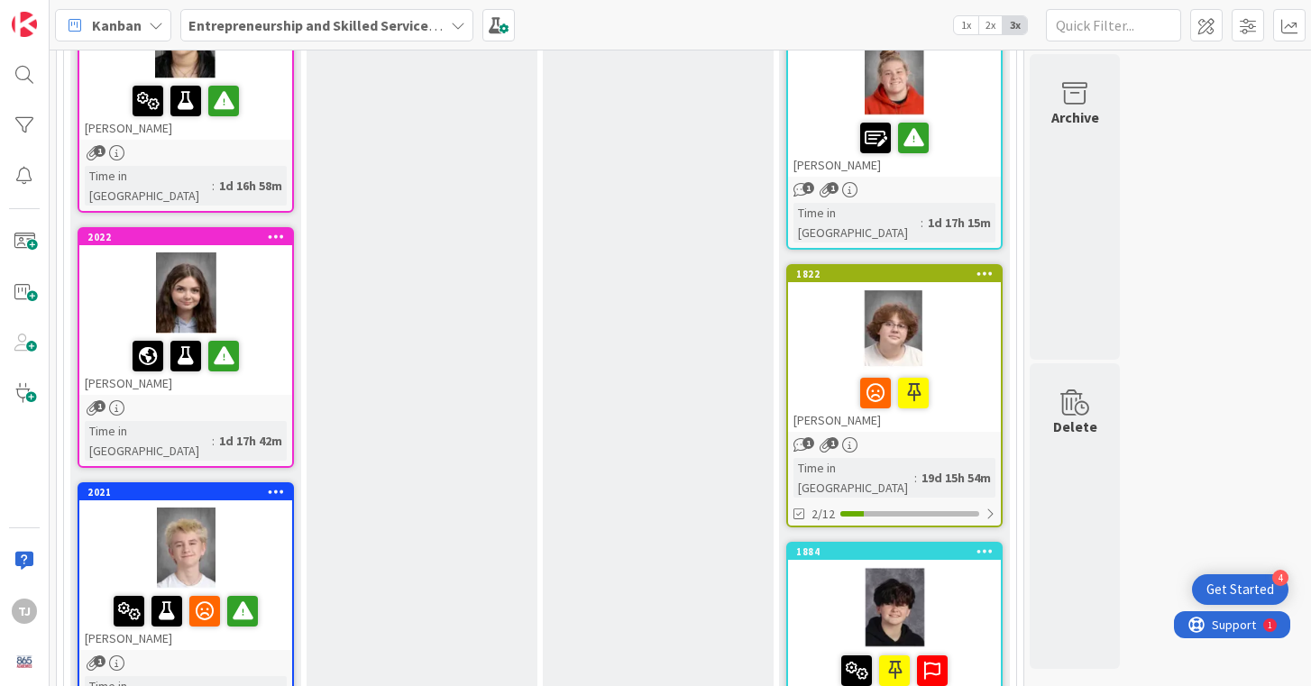
click at [285, 253] on div at bounding box center [185, 293] width 213 height 81
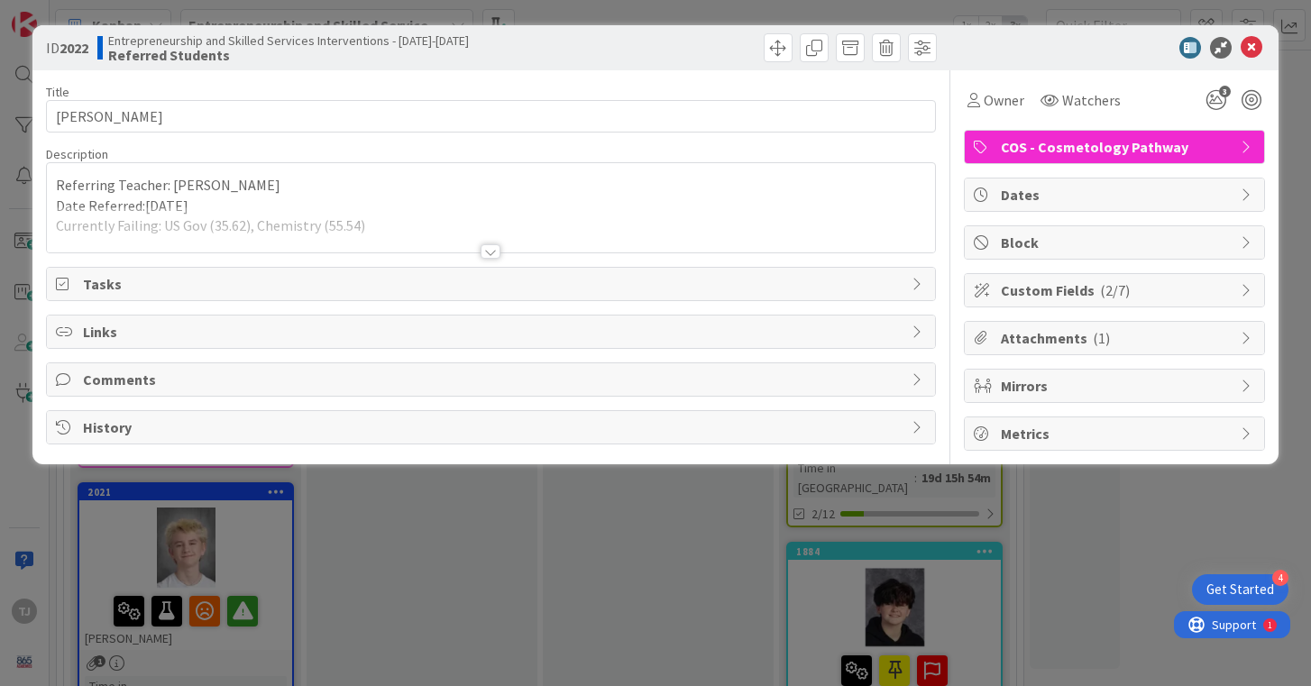
click at [507, 251] on div at bounding box center [491, 230] width 888 height 46
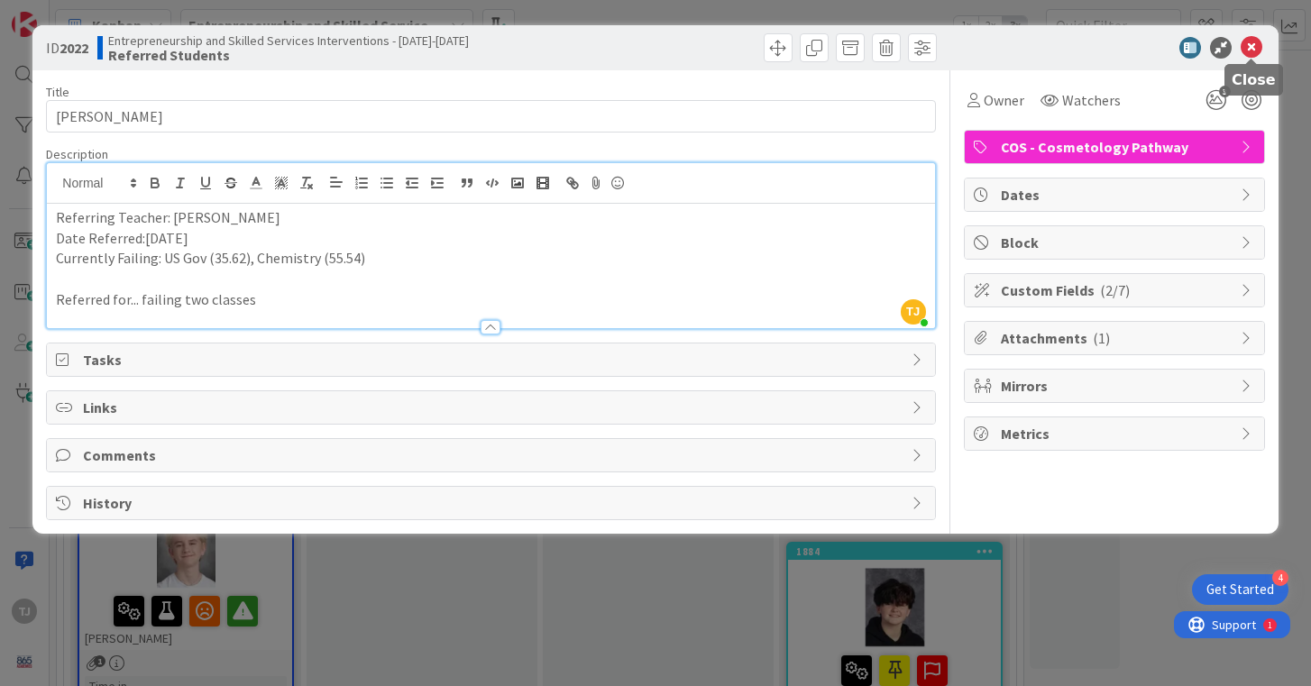
click at [1249, 43] on icon at bounding box center [1252, 48] width 22 height 22
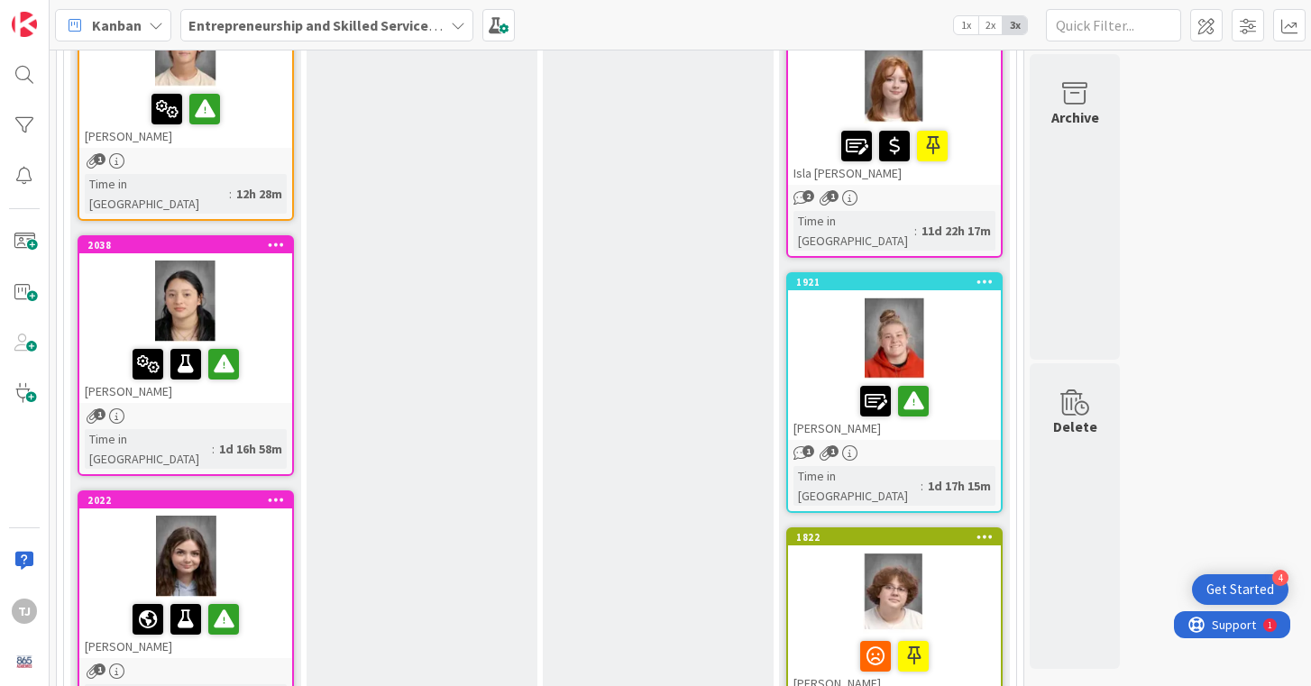
scroll to position [807, 0]
